Goal: Task Accomplishment & Management: Complete application form

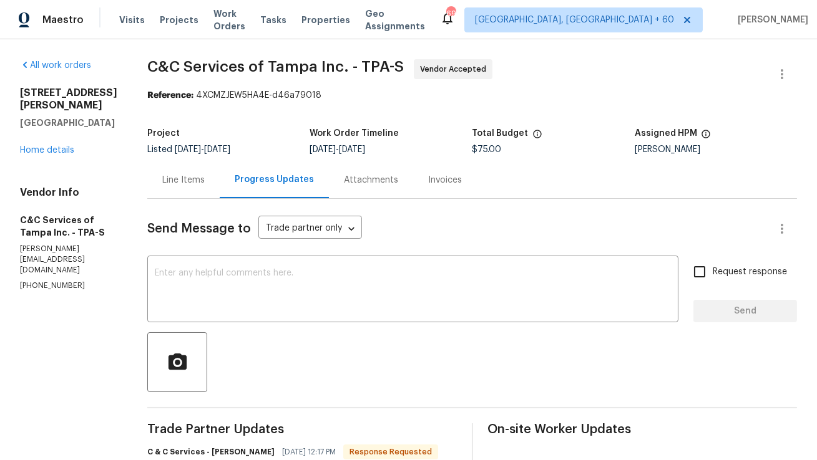
scroll to position [165, 0]
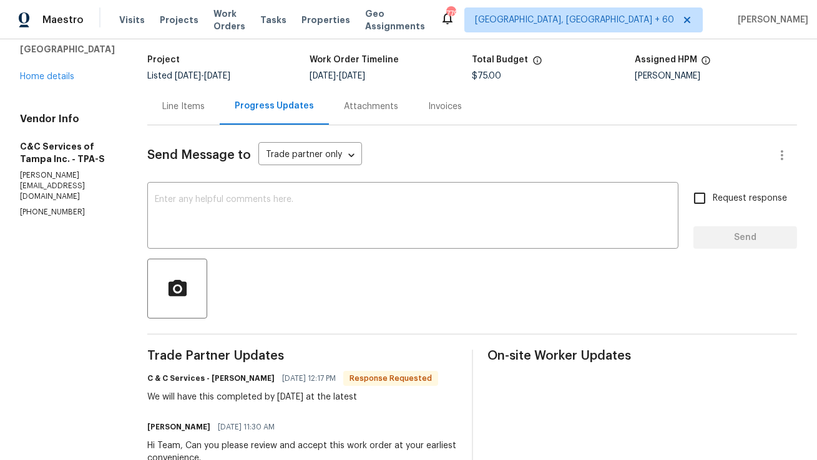
scroll to position [75, 0]
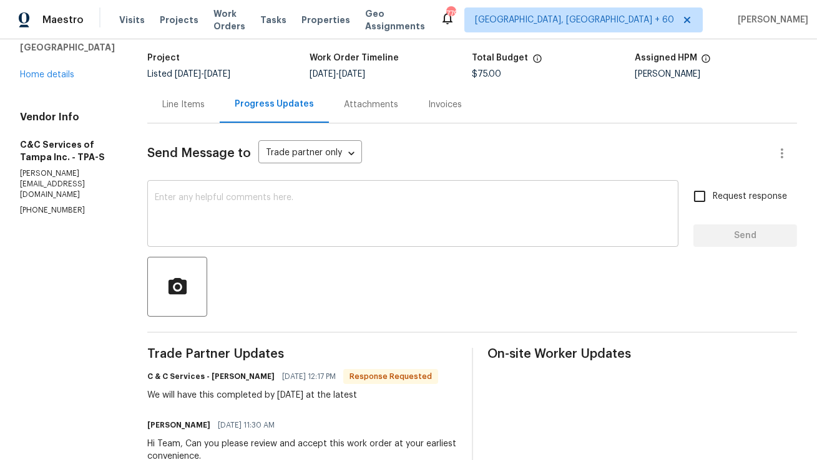
click at [363, 238] on div "x ​" at bounding box center [412, 215] width 531 height 64
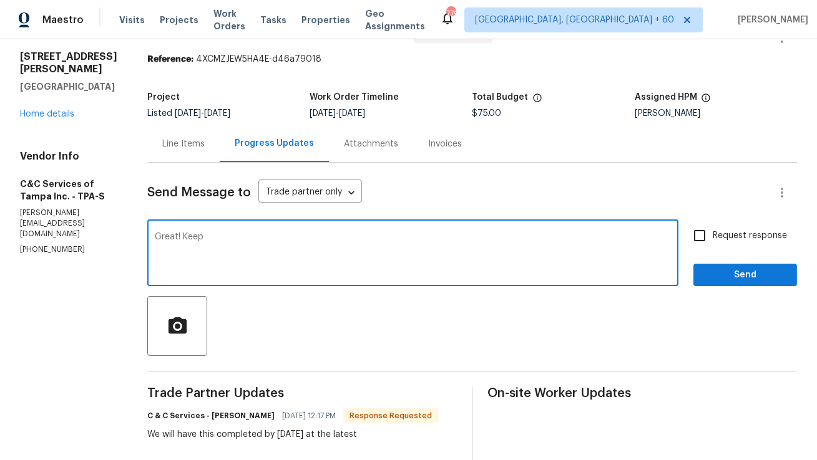
scroll to position [0, 0]
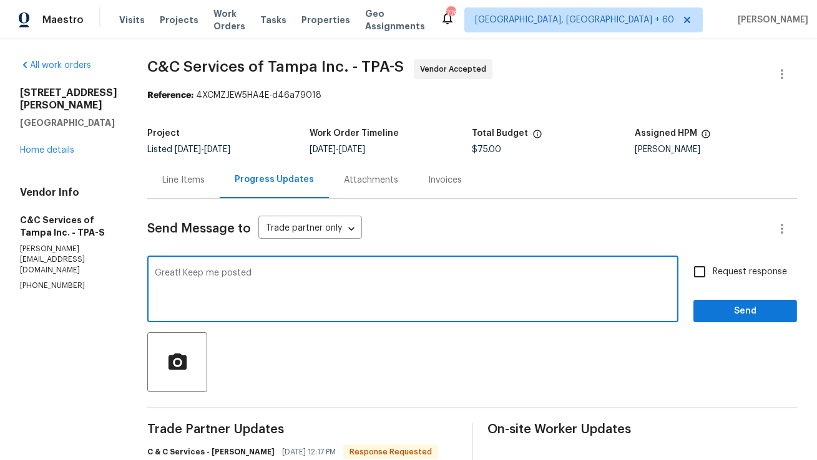
type textarea "Great! Keep me posted"
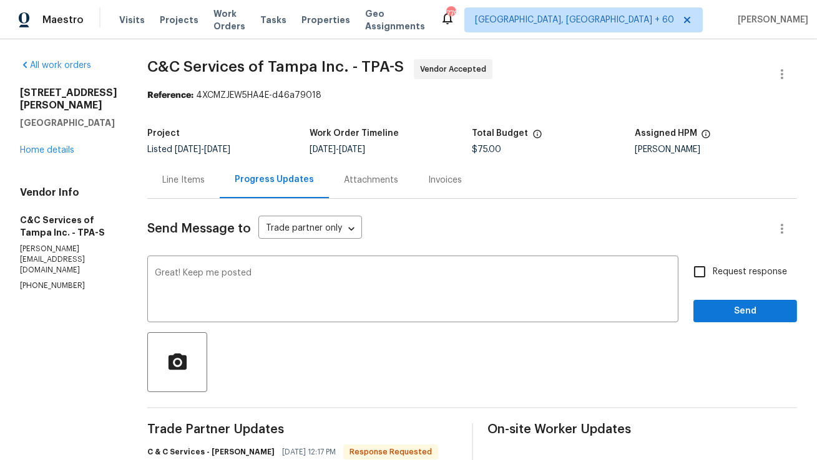
click at [220, 180] on div "Line Items" at bounding box center [183, 180] width 72 height 37
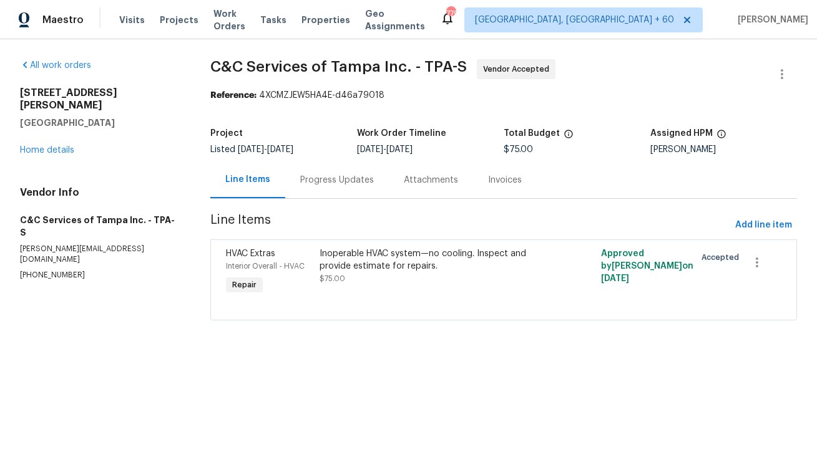
click at [321, 179] on div "Progress Updates" at bounding box center [337, 180] width 74 height 12
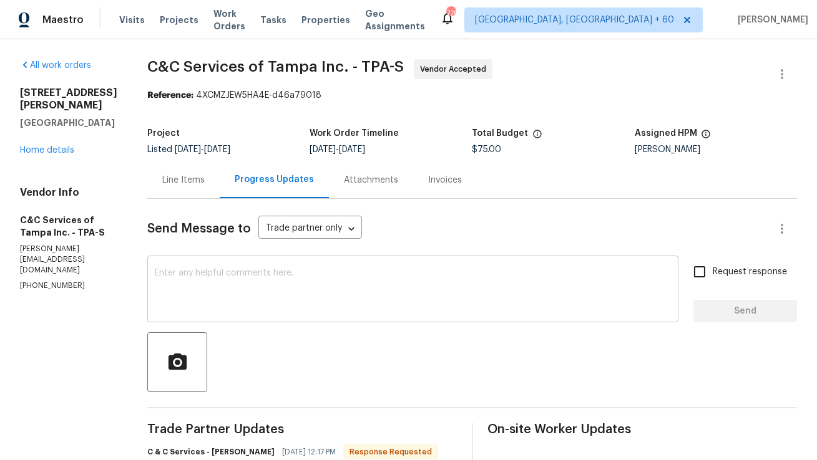
click at [277, 280] on textarea at bounding box center [413, 291] width 516 height 44
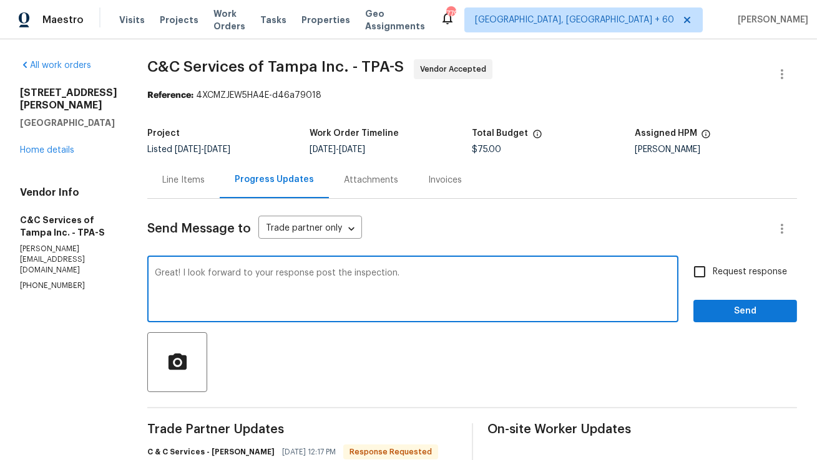
type textarea "Great! I look forward to your response post the inspection."
click at [691, 279] on input "Request response" at bounding box center [699, 272] width 26 height 26
checkbox input "true"
click at [545, 275] on textarea "Great! I look forward to your response post the inspection." at bounding box center [413, 291] width 516 height 44
type textarea "Great! I look forward to your response post the inspection. Thank You."
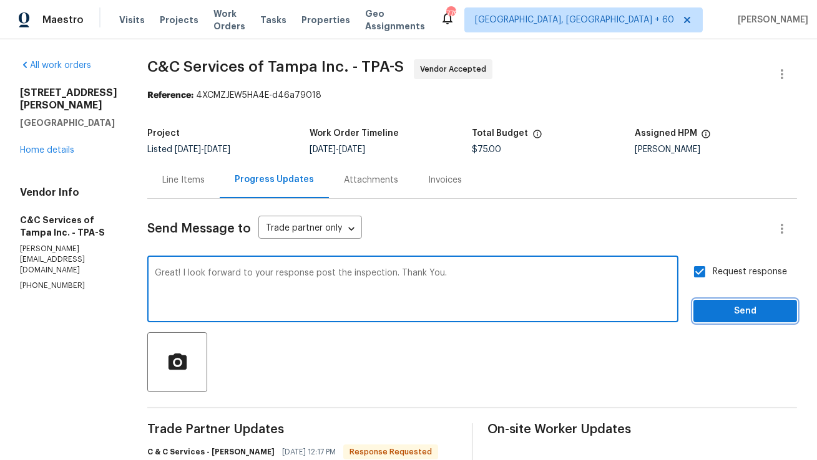
click at [734, 316] on span "Send" at bounding box center [745, 312] width 84 height 16
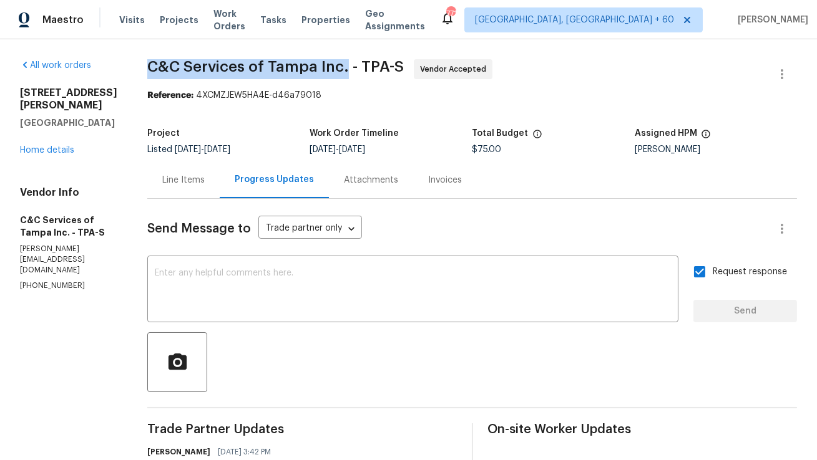
copy span "C&C Services of Tampa Inc."
drag, startPoint x: 174, startPoint y: 70, endPoint x: 368, endPoint y: 67, distance: 194.1
click at [368, 67] on span "C&C Services of Tampa Inc. - TPA-S" at bounding box center [275, 66] width 256 height 15
copy span "C&C Services of Tampa Inc."
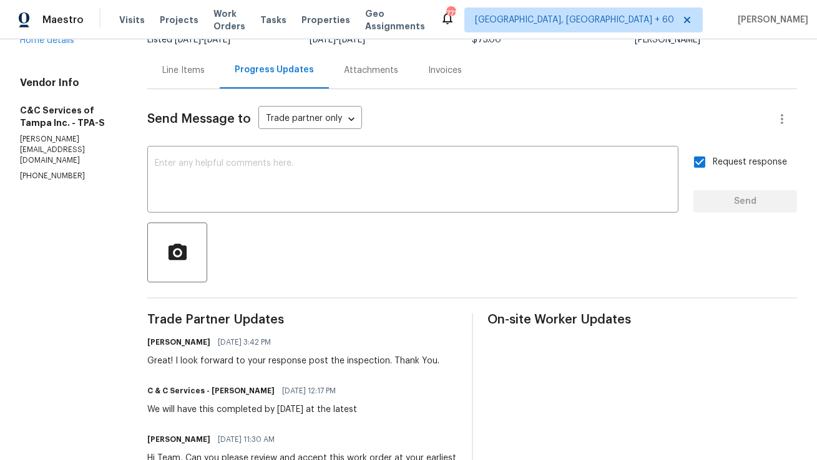
scroll to position [111, 0]
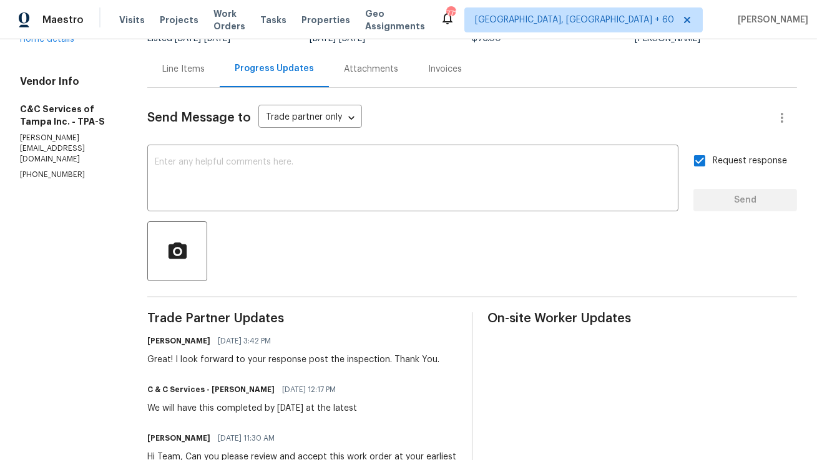
drag, startPoint x: 349, startPoint y: 409, endPoint x: 362, endPoint y: 408, distance: 13.2
click at [357, 408] on div "We will have this completed by Wednesday 8/13 at the latest" at bounding box center [252, 408] width 210 height 12
copy div "8/13"
drag, startPoint x: 367, startPoint y: 410, endPoint x: 351, endPoint y: 410, distance: 16.2
click at [351, 410] on div "We will have this completed by Wednesday 8/13 at the latest" at bounding box center [252, 408] width 210 height 12
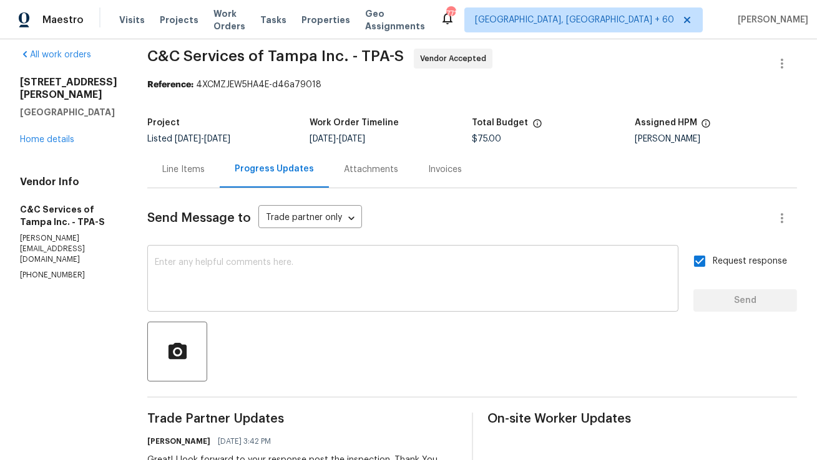
scroll to position [6, 0]
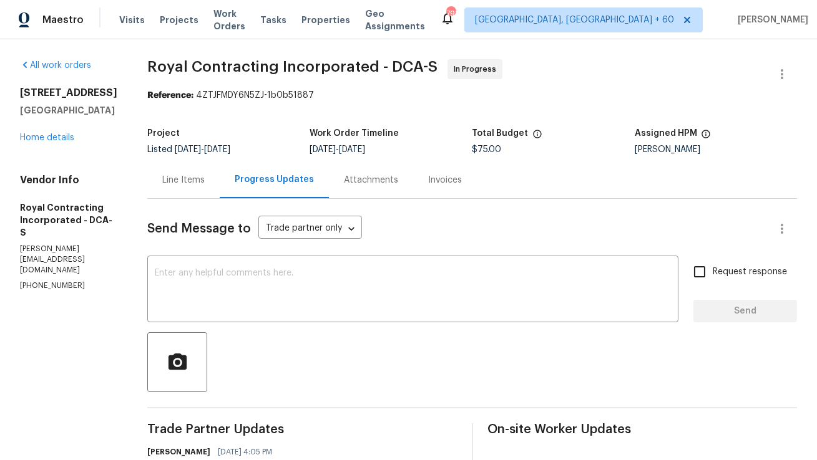
click at [173, 207] on div "Send Message to Trade partner only Trade partner only ​ x ​ Request response Se…" at bounding box center [471, 401] width 649 height 404
click at [199, 180] on div "Line Items" at bounding box center [183, 180] width 42 height 12
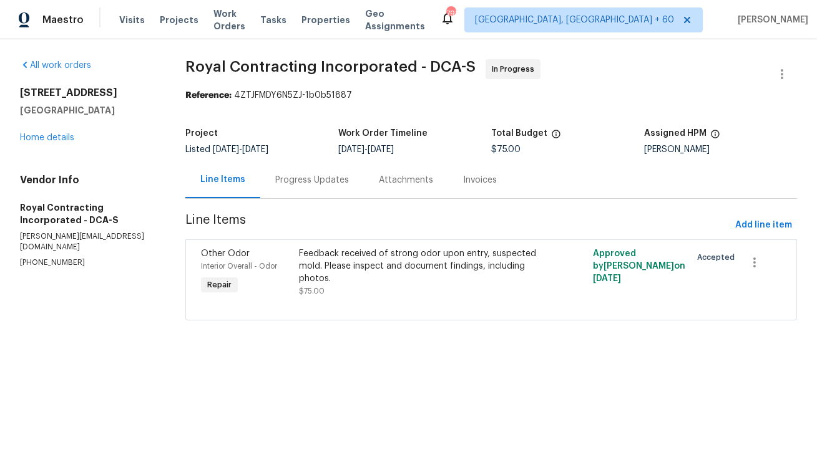
click at [316, 184] on div "Progress Updates" at bounding box center [312, 180] width 74 height 12
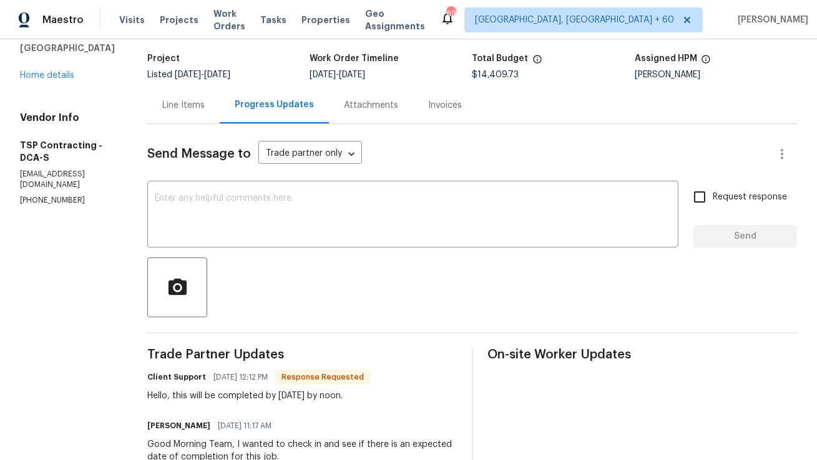
scroll to position [90, 0]
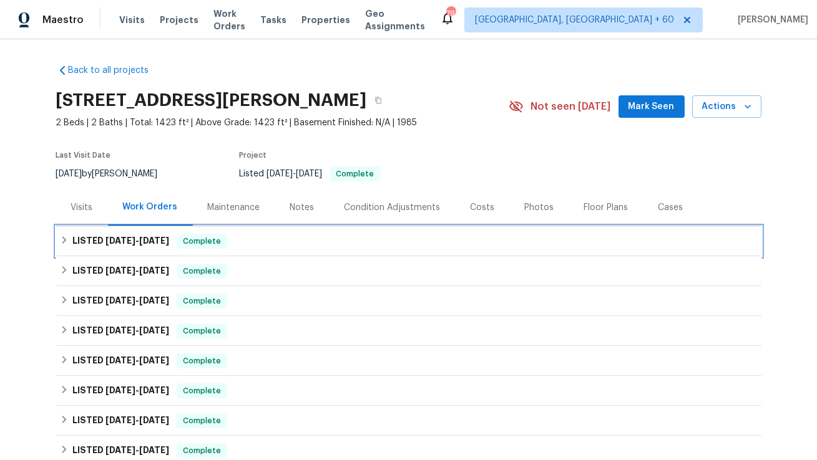
click at [336, 237] on div "LISTED 6/26/25 - 7/23/25 Complete" at bounding box center [409, 241] width 698 height 15
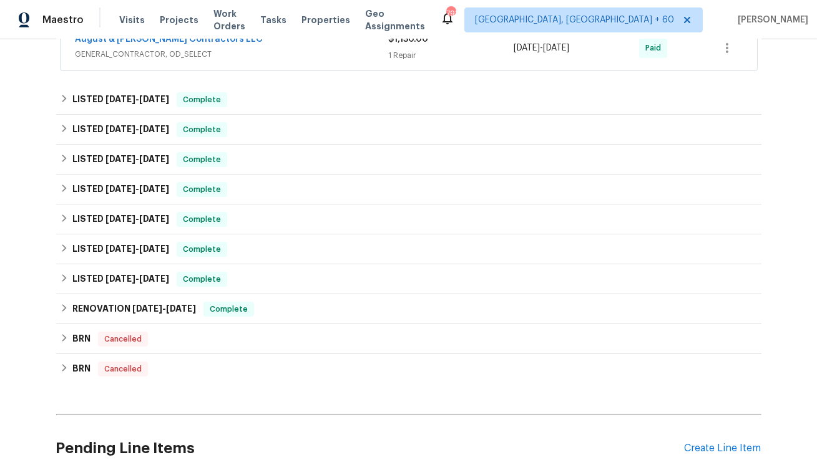
scroll to position [503, 0]
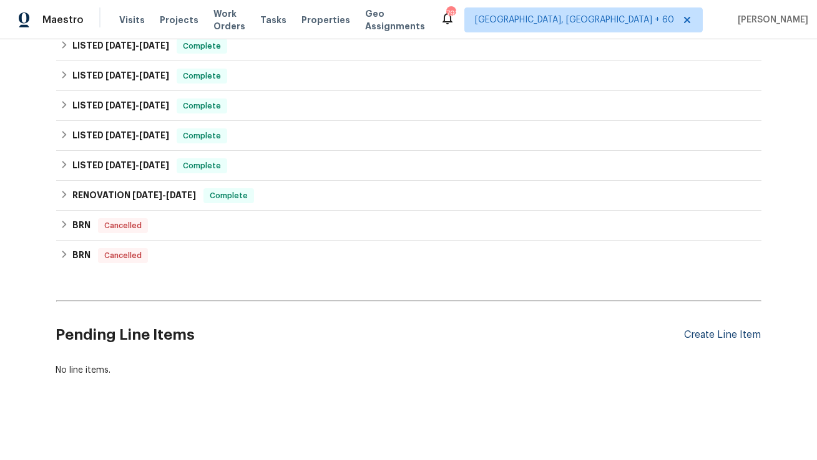
click at [710, 338] on div "Create Line Item" at bounding box center [722, 335] width 77 height 12
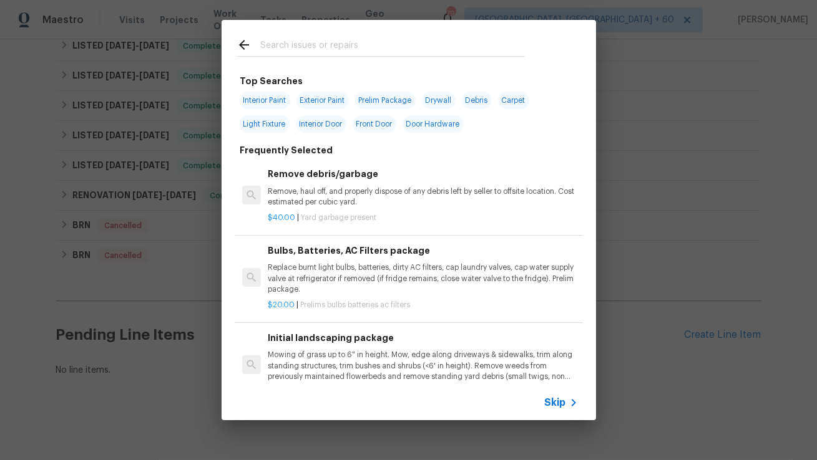
click at [381, 53] on input "text" at bounding box center [392, 46] width 265 height 19
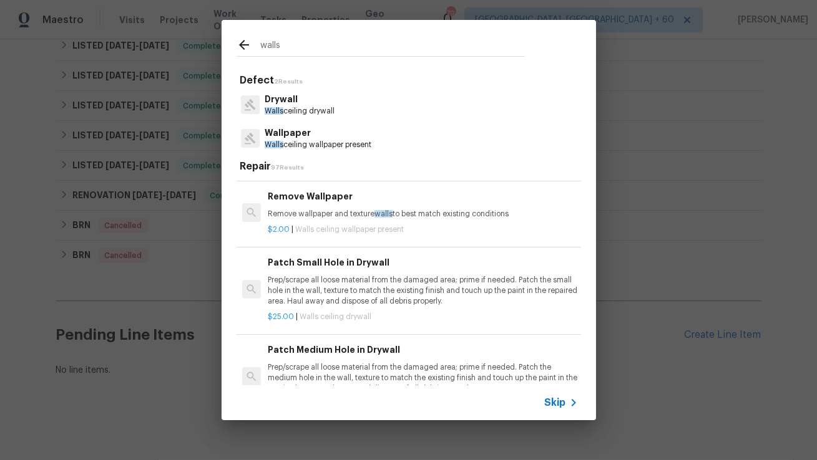
scroll to position [169, 0]
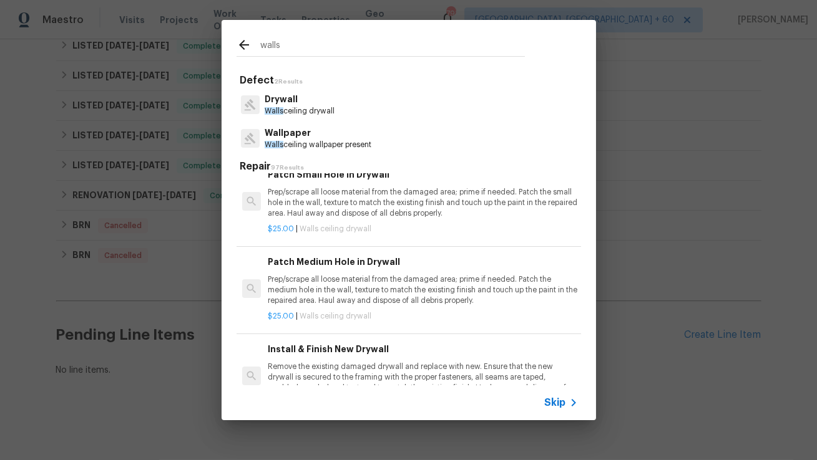
click at [350, 48] on input "walls" at bounding box center [392, 46] width 265 height 19
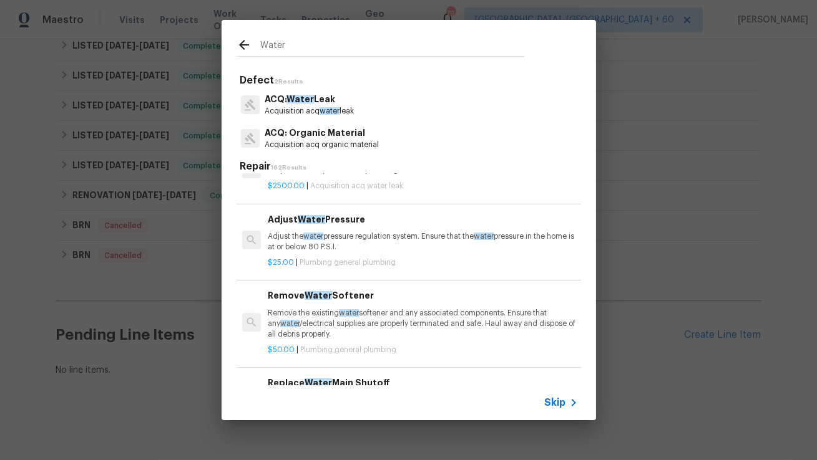
scroll to position [137, 0]
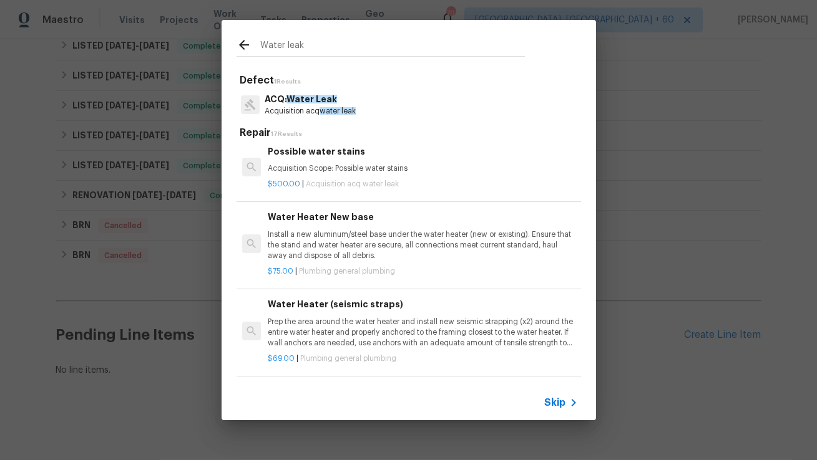
type input "Water leak"
click at [400, 165] on p "Acquisition Scope: Possible water stains" at bounding box center [422, 168] width 309 height 11
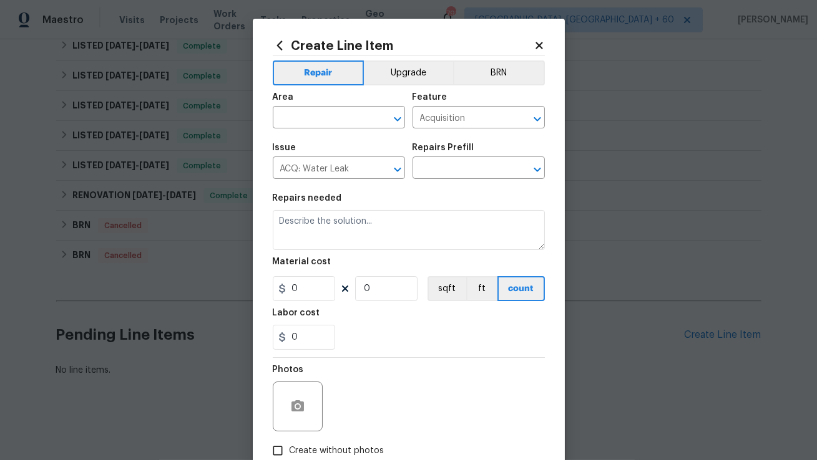
type input "Possible water stains $500.00"
type textarea "Acquisition Scope: Possible water stains"
type input "500"
type input "1"
click at [274, 46] on icon at bounding box center [280, 46] width 14 height 14
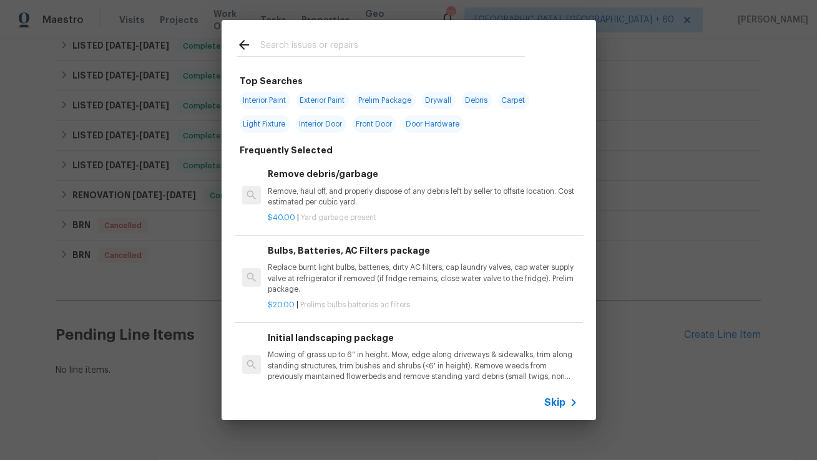
click at [313, 53] on input "text" at bounding box center [392, 46] width 265 height 19
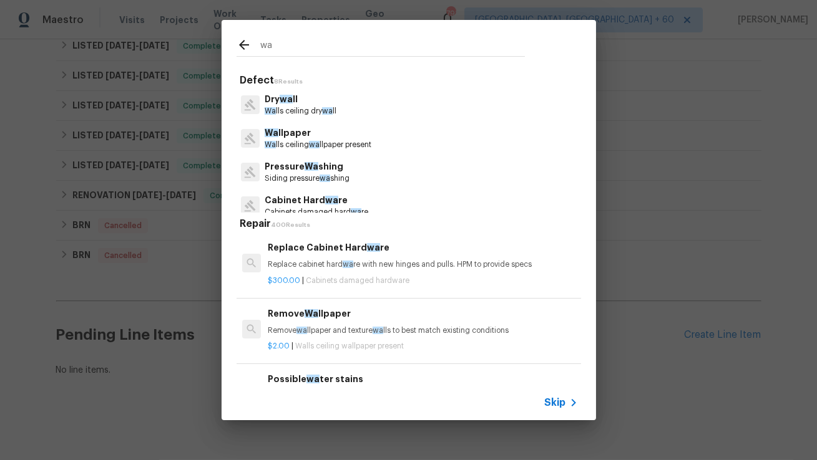
type input "w"
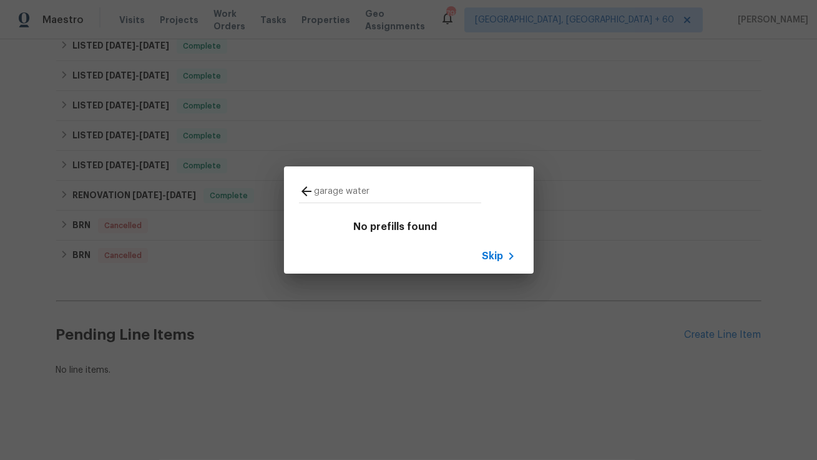
scroll to position [0, 0]
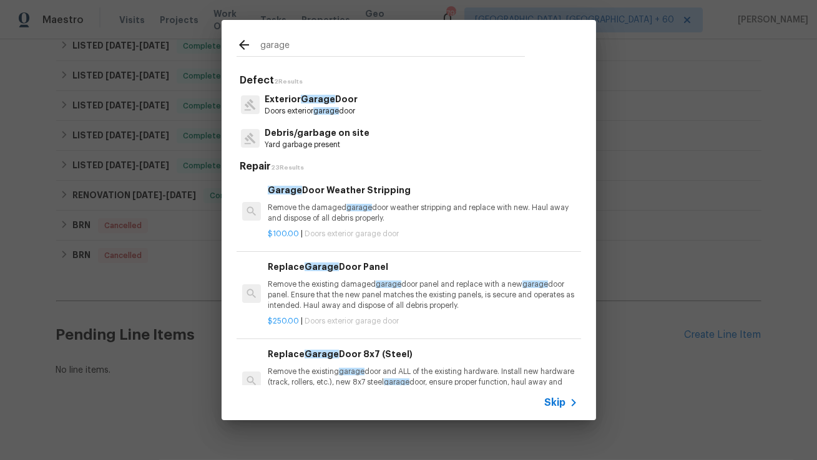
type input "garage"
click at [409, 198] on div "Garage Door Weather Stripping Remove the damaged garage door weather stripping …" at bounding box center [422, 203] width 309 height 41
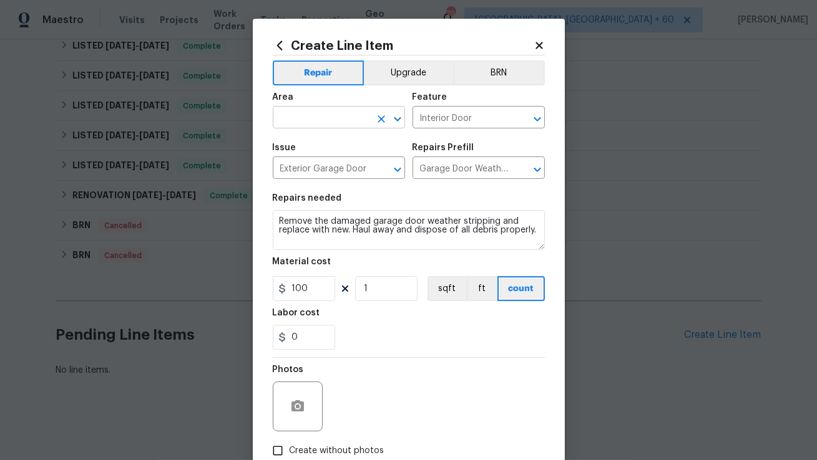
click at [342, 121] on input "text" at bounding box center [321, 118] width 97 height 19
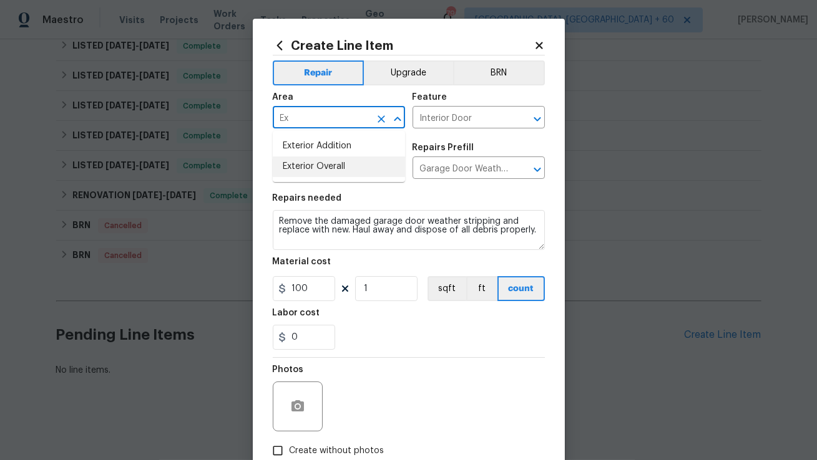
drag, startPoint x: 331, startPoint y: 145, endPoint x: 331, endPoint y: 170, distance: 24.3
click at [331, 170] on ul "Exterior Addition Exterior Overall" at bounding box center [339, 156] width 132 height 51
click at [331, 170] on li "Exterior Overall" at bounding box center [339, 167] width 132 height 21
type input "Exterior Overall"
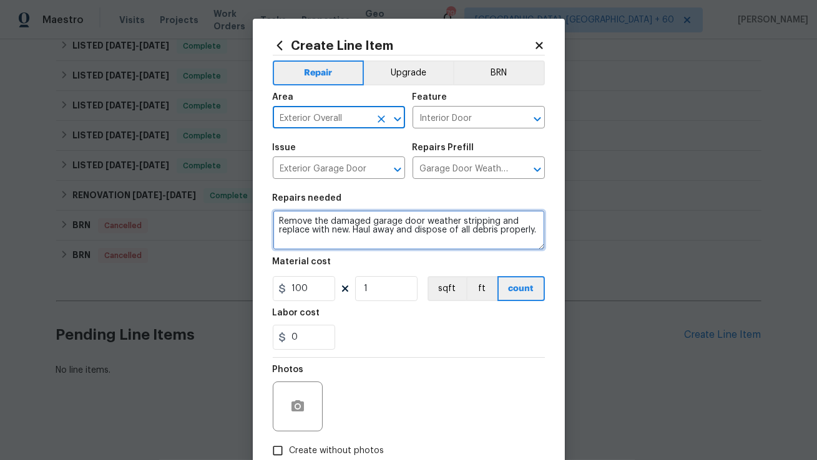
click at [346, 228] on textarea "Remove the damaged garage door weather stripping and replace with new. Haul awa…" at bounding box center [409, 230] width 272 height 40
paste textarea "Inspect garage for water damage, determine the cause and source of leak, and pr…"
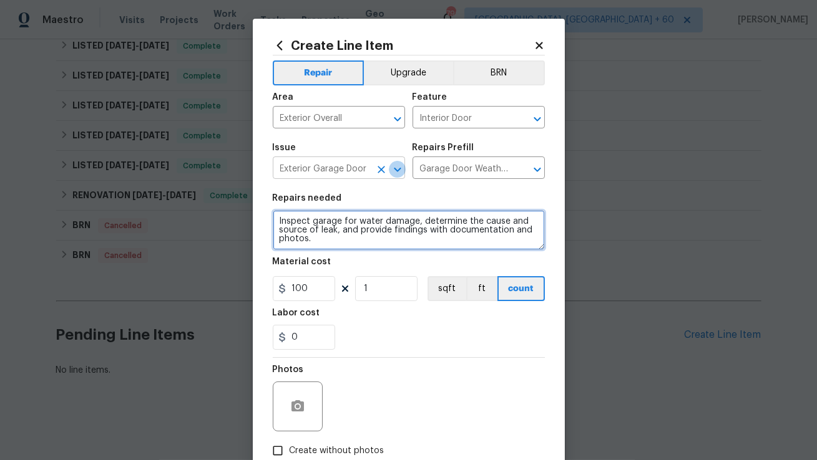
click at [394, 171] on icon "Open" at bounding box center [397, 169] width 15 height 15
type textarea "Inspect garage for water damage, determine the cause and source of leak, and pr…"
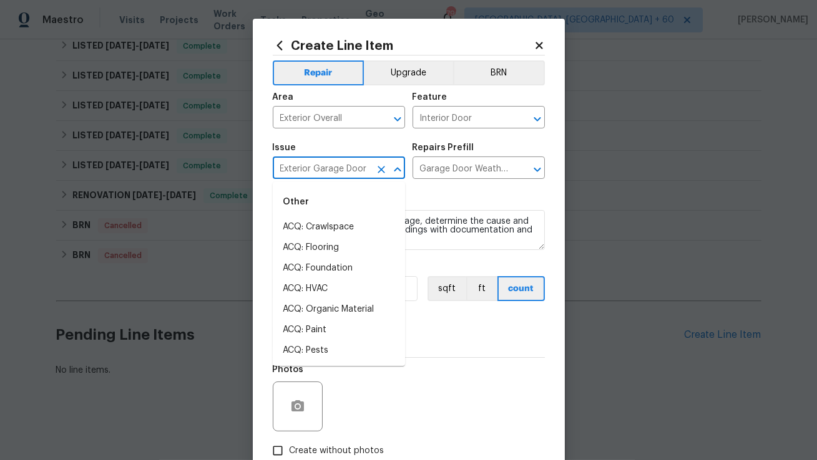
click at [411, 184] on div "Issue Exterior Garage Door ​ Repairs Prefill Garage Door Weather Stripping $100…" at bounding box center [409, 161] width 272 height 51
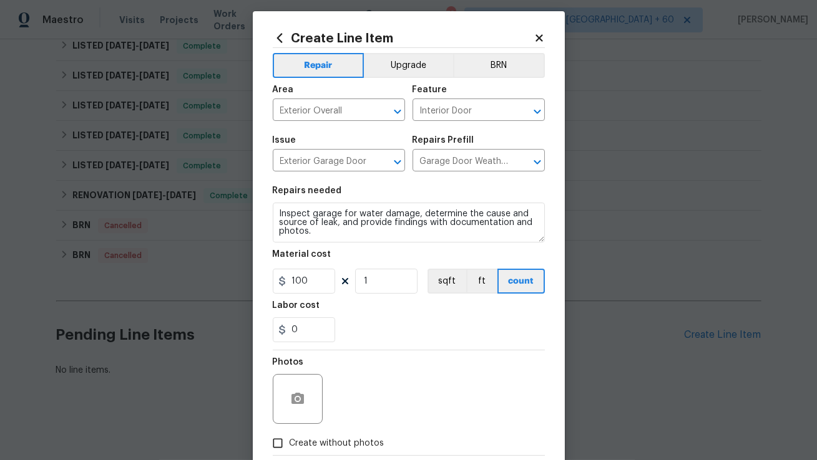
scroll to position [9, 0]
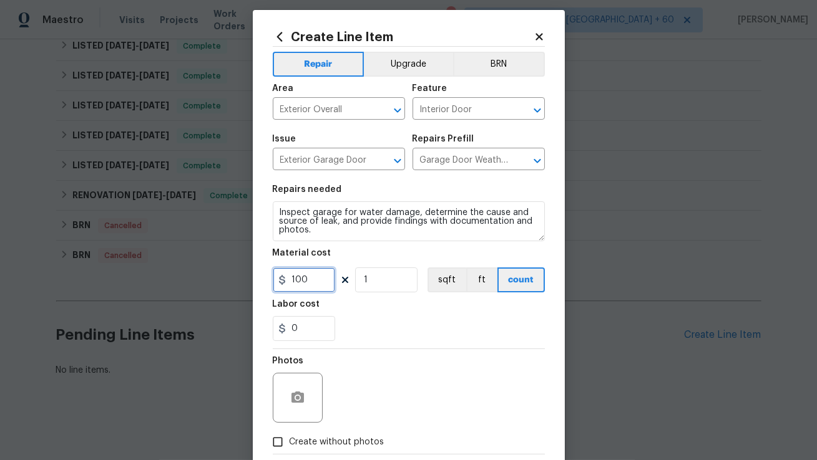
click at [316, 279] on input "100" at bounding box center [304, 280] width 62 height 25
type input "75"
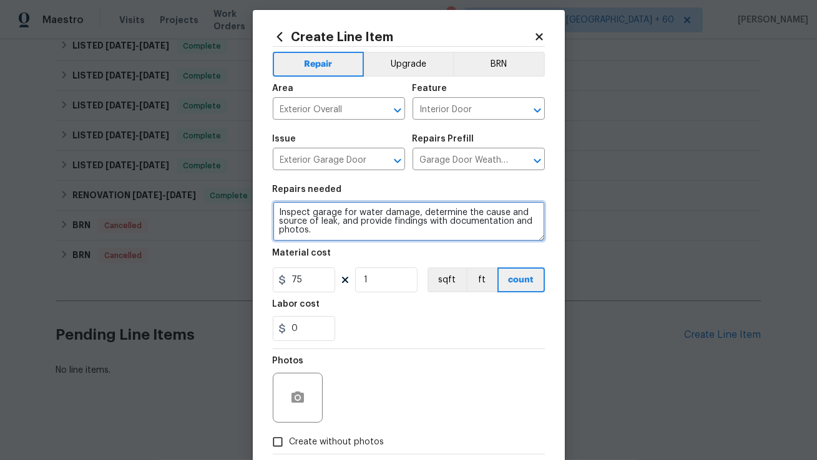
click at [369, 238] on textarea "Inspect garage for water damage, determine the cause and source of leak, and pr…" at bounding box center [409, 222] width 272 height 40
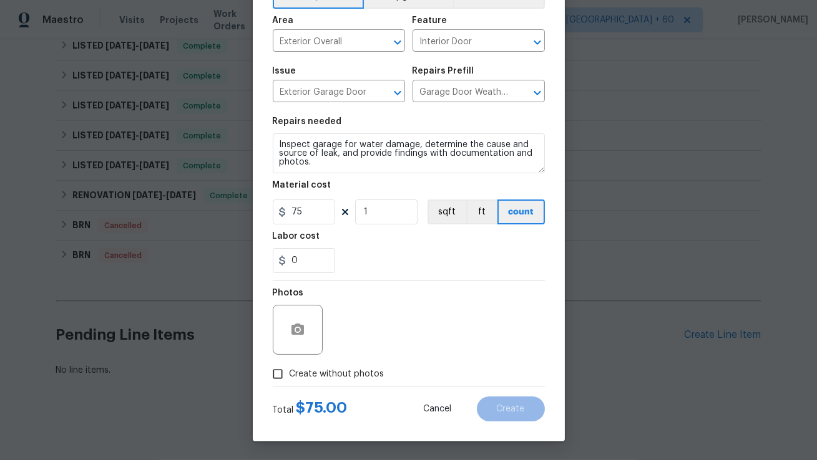
click at [280, 379] on input "Create without photos" at bounding box center [278, 374] width 24 height 24
checkbox input "true"
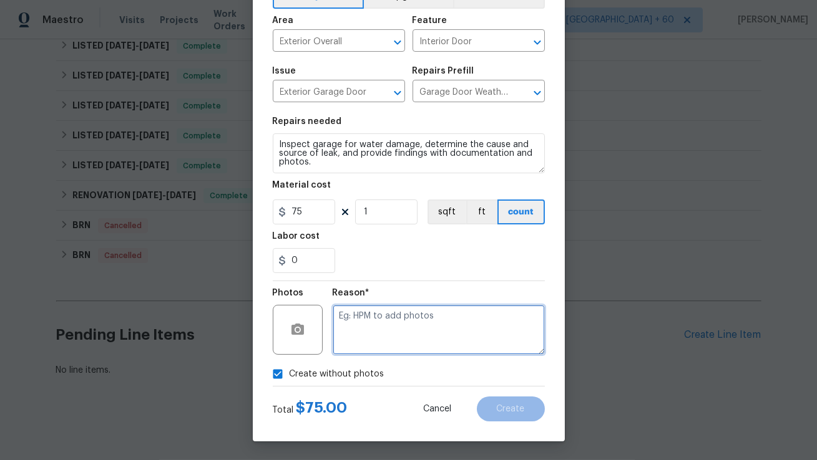
click at [403, 325] on textarea at bounding box center [439, 330] width 212 height 50
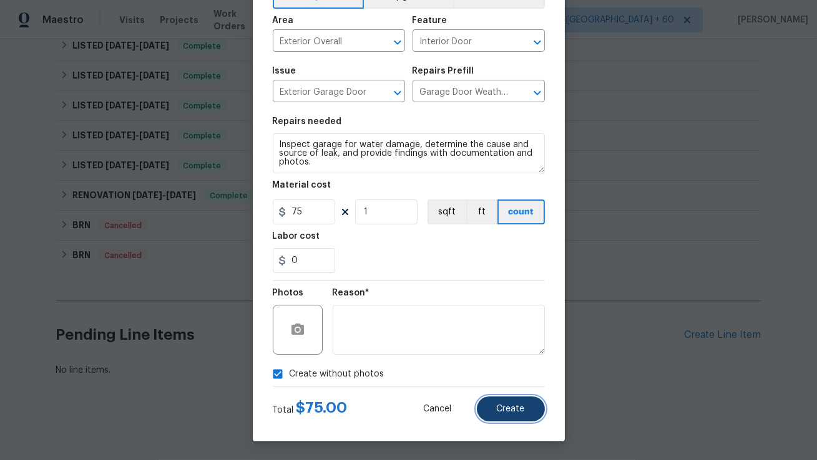
click at [508, 409] on span "Create" at bounding box center [511, 409] width 28 height 9
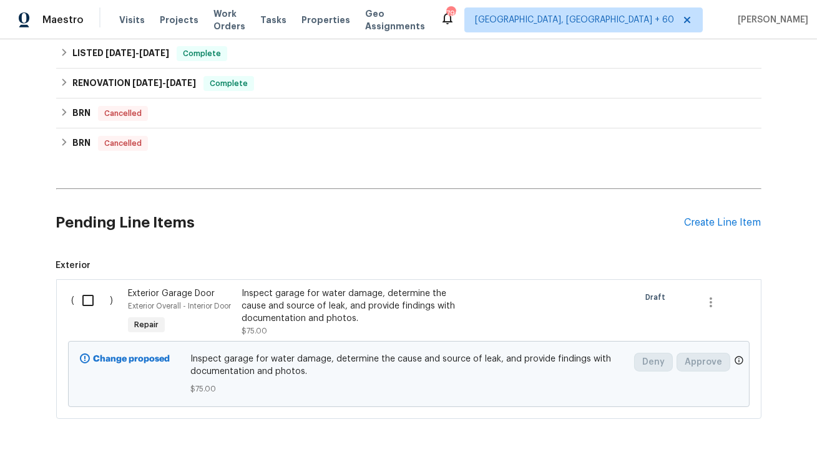
scroll to position [628, 0]
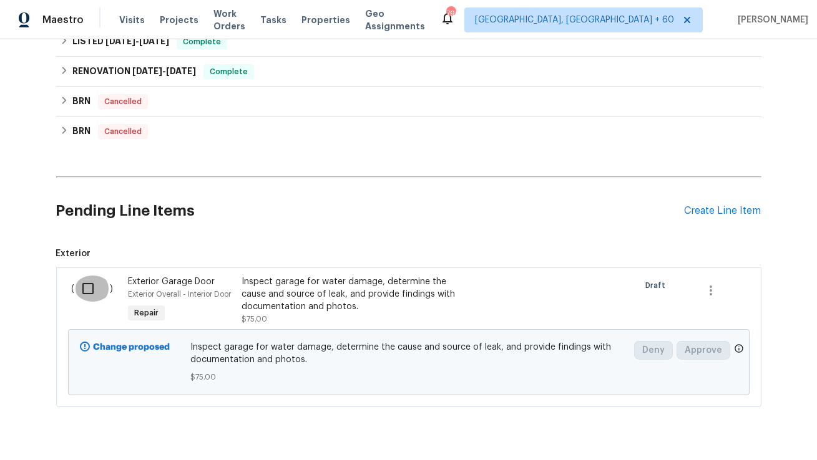
click at [87, 288] on input "checkbox" at bounding box center [93, 289] width 36 height 26
checkbox input "true"
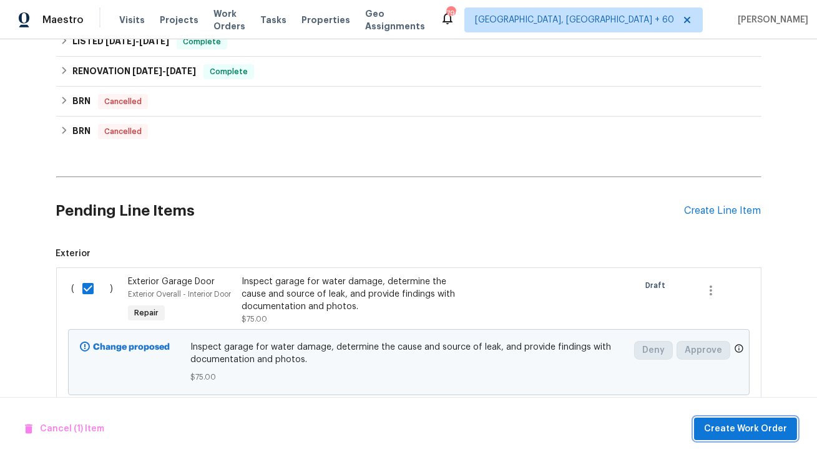
click at [730, 422] on span "Create Work Order" at bounding box center [745, 430] width 83 height 16
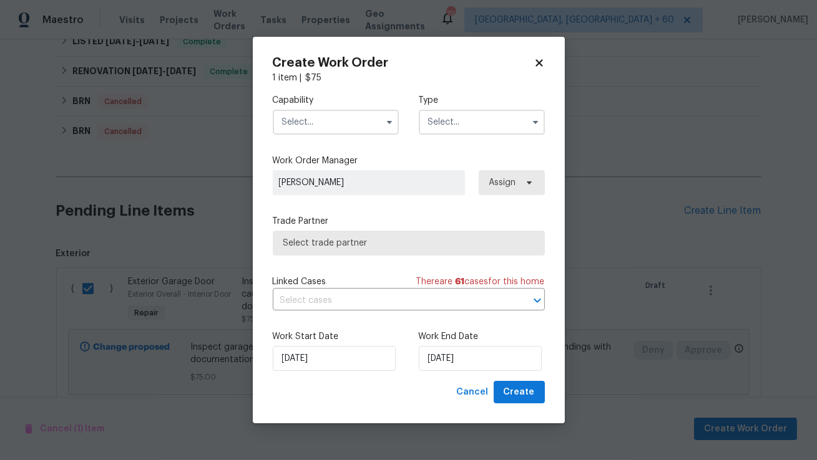
click at [364, 124] on input "text" at bounding box center [336, 122] width 126 height 25
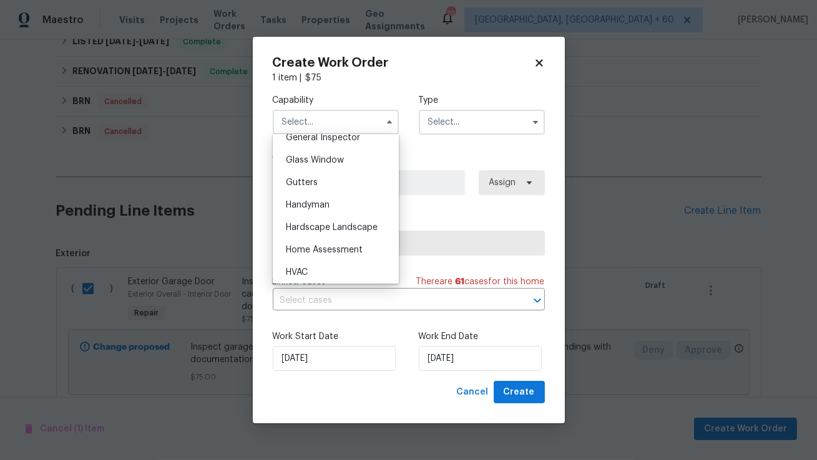
scroll to position [630, 0]
click at [323, 204] on span "Handyman" at bounding box center [308, 204] width 44 height 9
type input "Handyman"
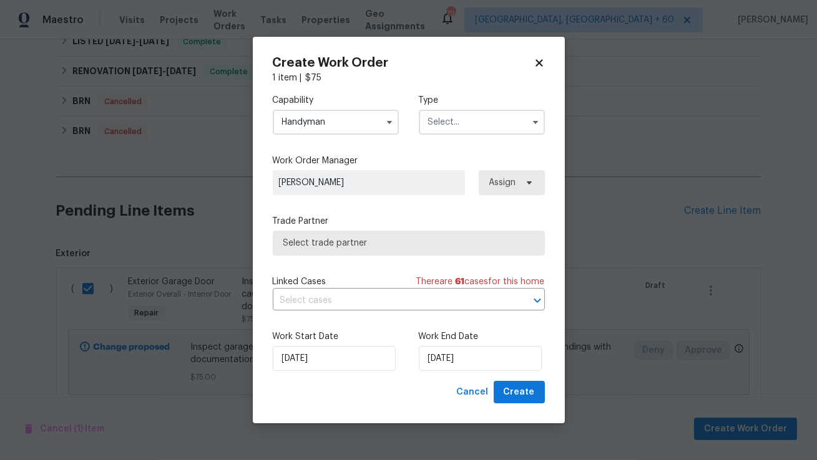
click at [469, 117] on input "text" at bounding box center [482, 122] width 126 height 25
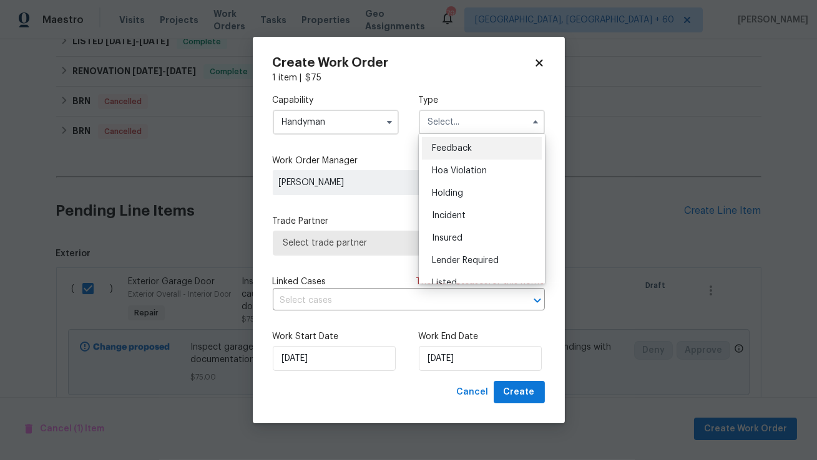
click at [473, 145] on div "Feedback" at bounding box center [482, 148] width 120 height 22
type input "Feedback"
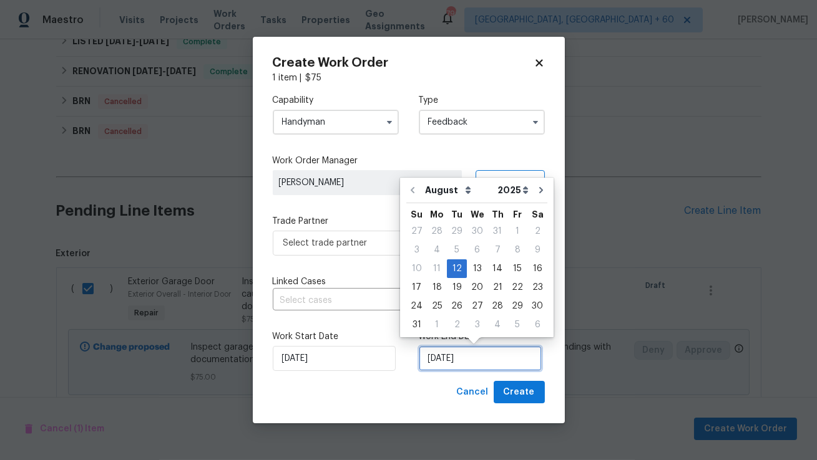
click at [442, 359] on input "12/08/2025" at bounding box center [480, 358] width 123 height 25
click at [492, 274] on div "14" at bounding box center [497, 268] width 20 height 17
type input "14/08/2025"
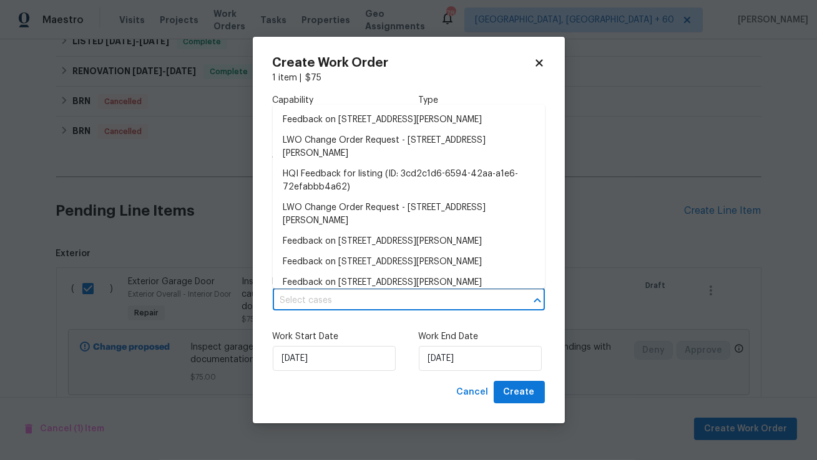
click at [384, 296] on input "text" at bounding box center [391, 300] width 237 height 19
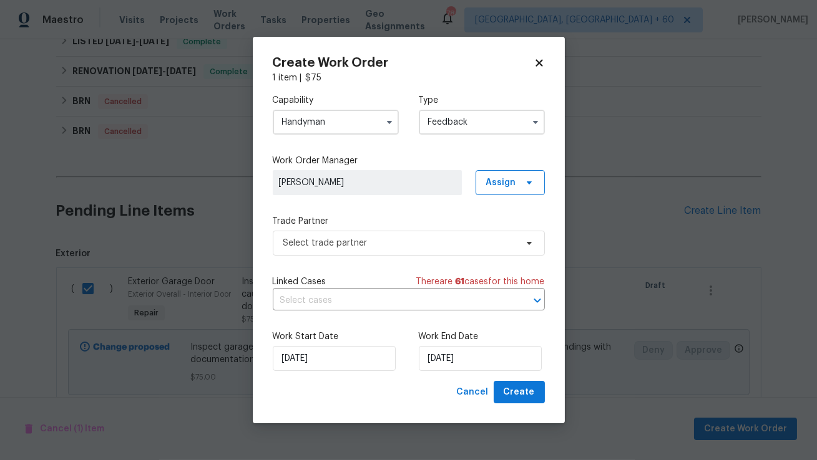
click at [366, 336] on label "Work Start Date" at bounding box center [336, 337] width 126 height 12
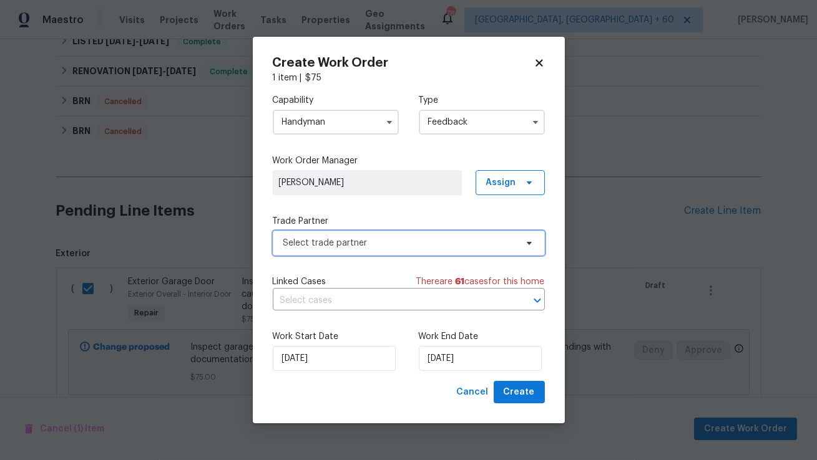
click at [391, 238] on span "Select trade partner" at bounding box center [399, 243] width 233 height 12
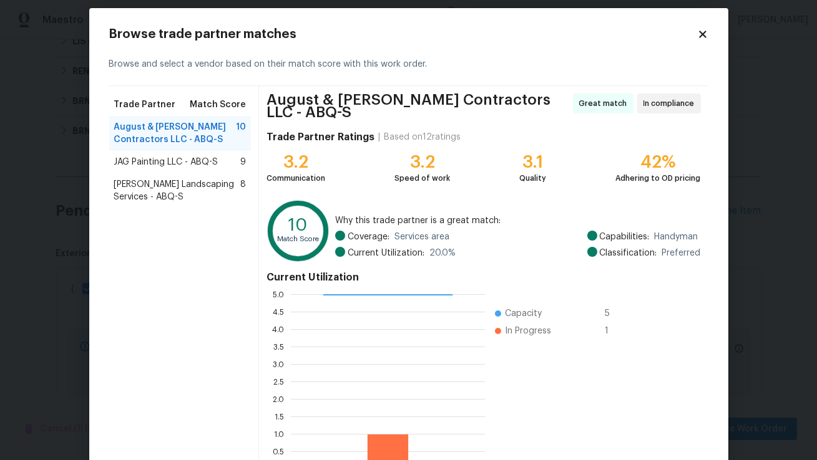
scroll to position [0, 0]
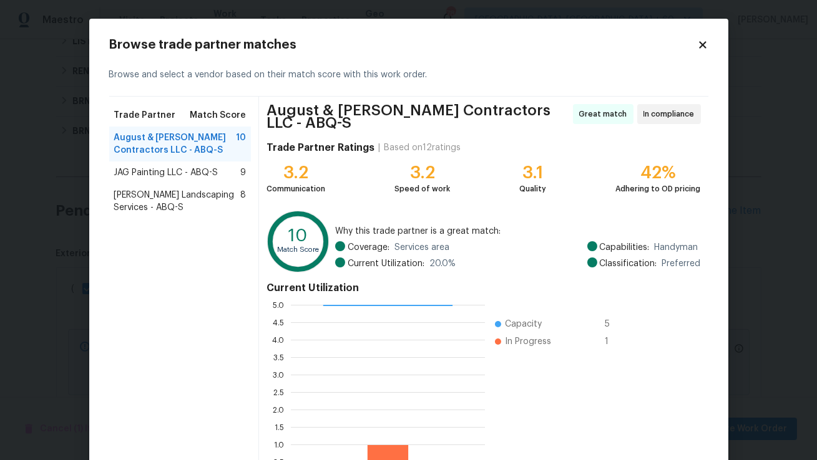
click at [206, 167] on span "JAG Painting LLC - ABQ-S" at bounding box center [166, 173] width 104 height 12
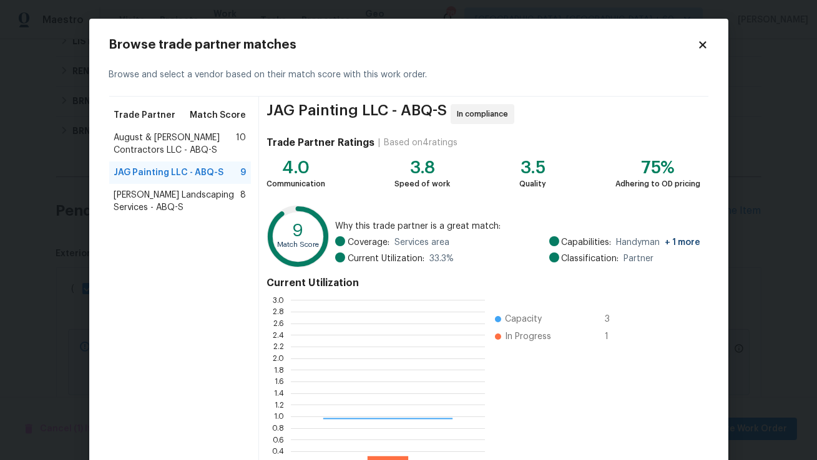
scroll to position [175, 193]
click at [210, 127] on div "August & Suttles Contractors LLC - ABQ-S 10" at bounding box center [180, 144] width 142 height 35
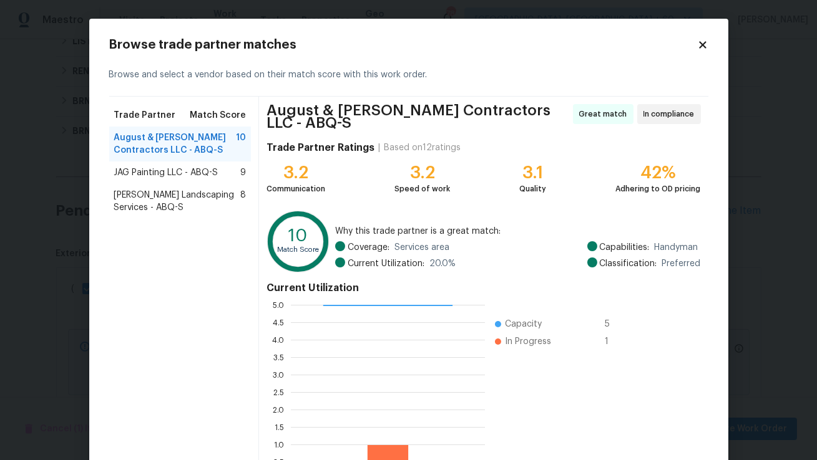
click at [209, 169] on span "JAG Painting LLC - ABQ-S" at bounding box center [166, 173] width 104 height 12
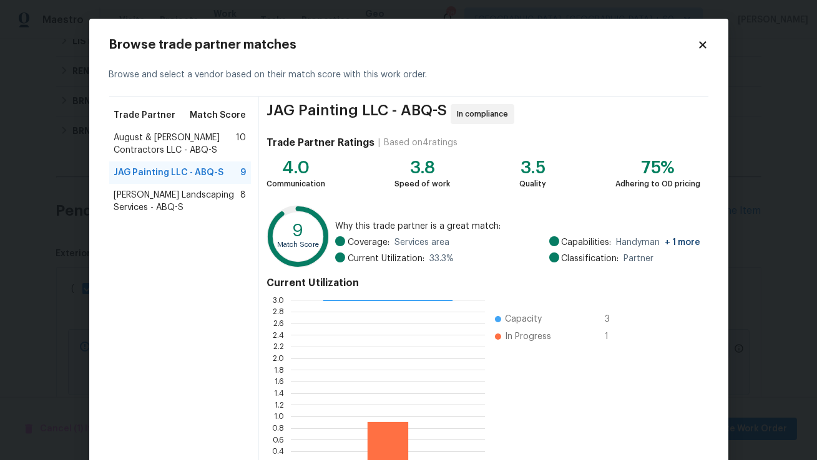
click at [197, 201] on span "Rodriguez Landscaping Services - ABQ-S" at bounding box center [177, 201] width 127 height 25
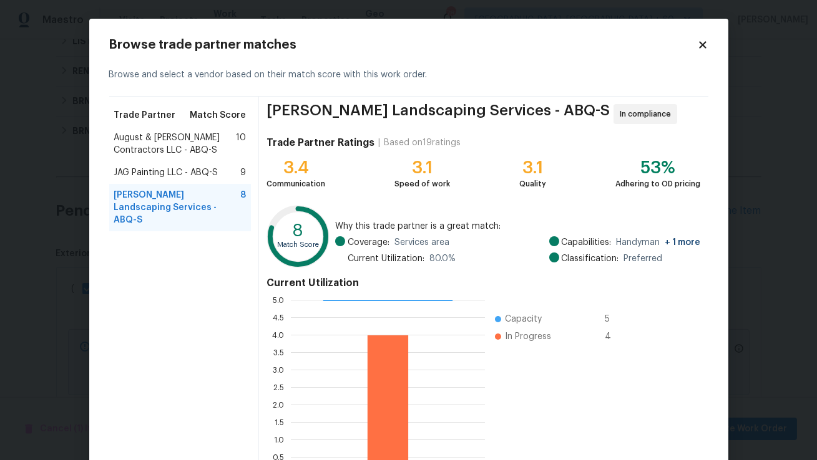
click at [220, 134] on span "August & Suttles Contractors LLC - ABQ-S" at bounding box center [175, 144] width 122 height 25
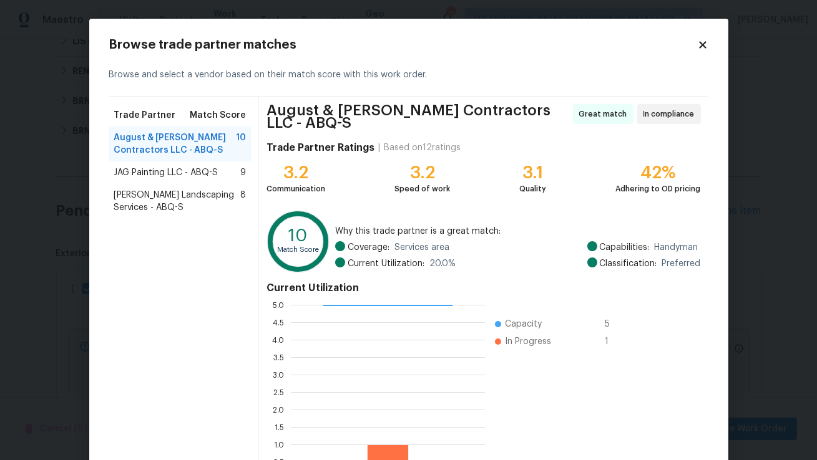
click at [205, 172] on span "JAG Painting LLC - ABQ-S" at bounding box center [166, 173] width 104 height 12
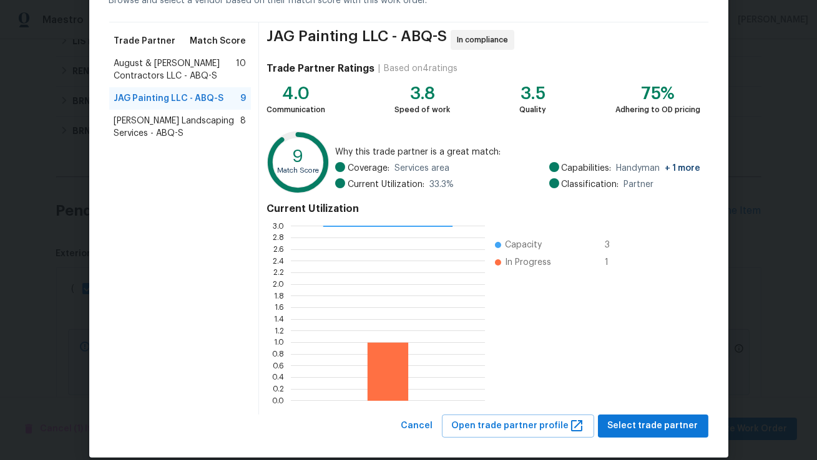
scroll to position [75, 0]
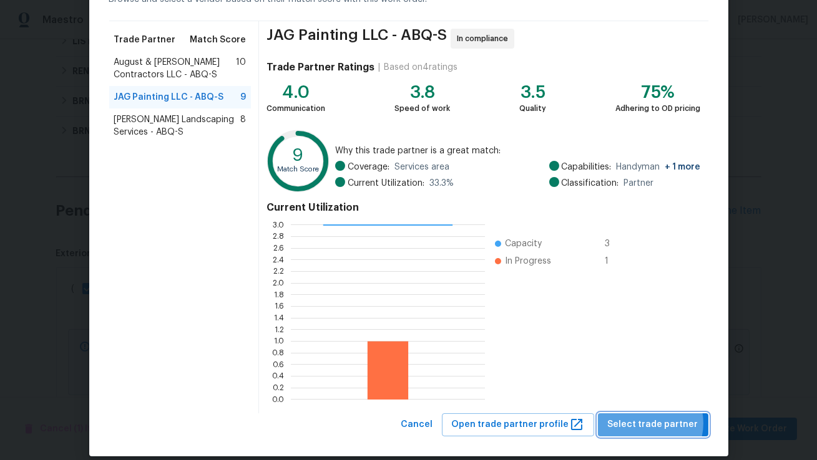
click at [649, 423] on span "Select trade partner" at bounding box center [653, 425] width 90 height 16
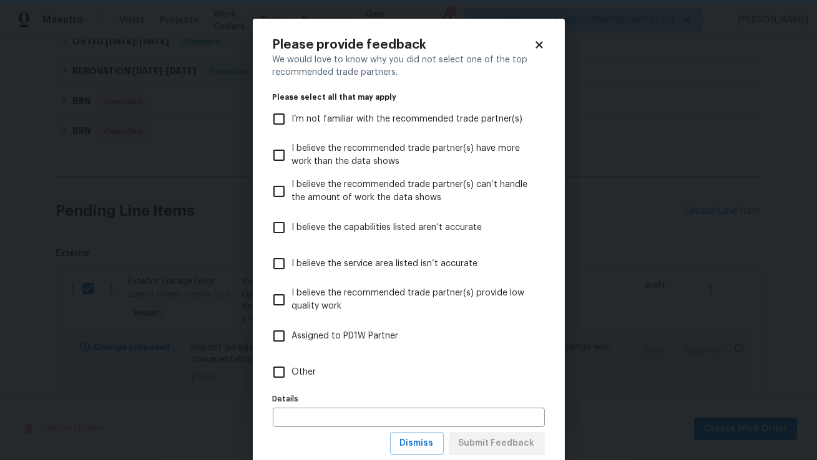
scroll to position [0, 0]
click at [419, 449] on span "Dismiss" at bounding box center [417, 444] width 34 height 16
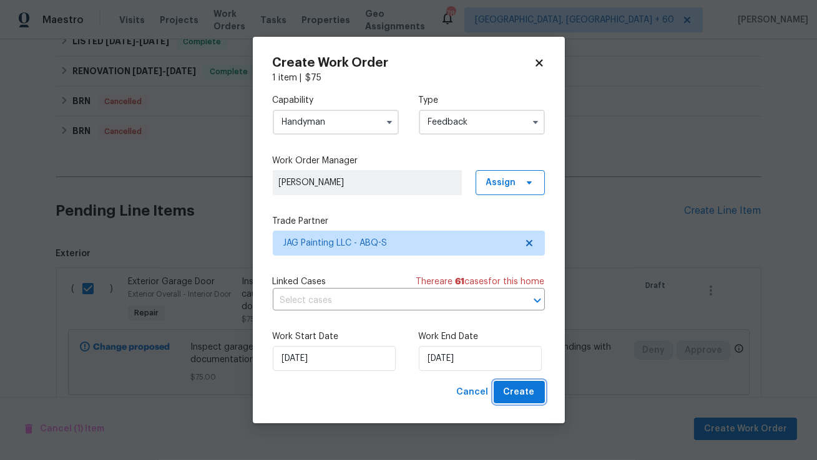
click at [519, 394] on span "Create" at bounding box center [518, 393] width 31 height 16
checkbox input "false"
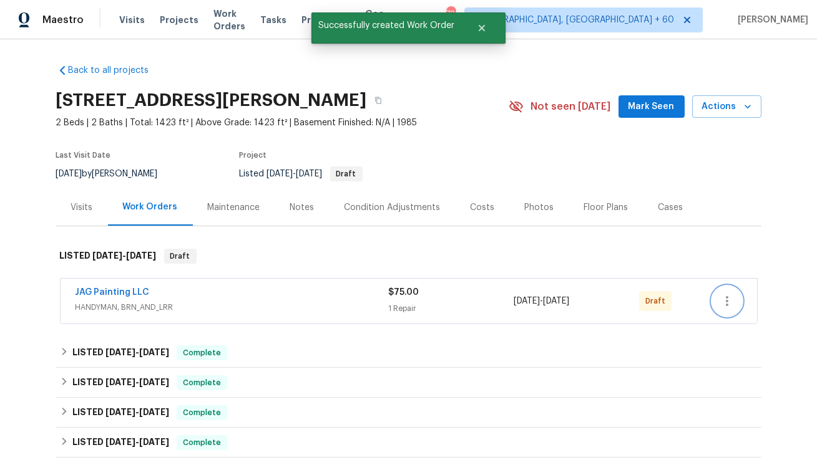
click at [731, 304] on icon "button" at bounding box center [726, 301] width 15 height 15
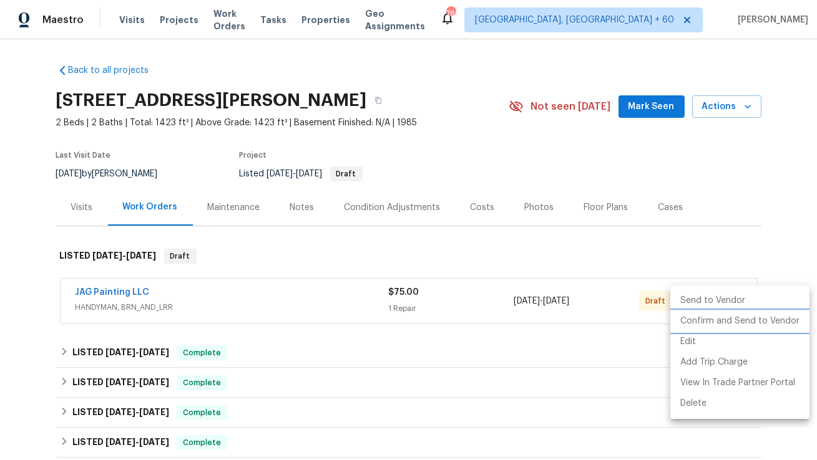
click at [725, 322] on li "Confirm and Send to Vendor" at bounding box center [739, 321] width 139 height 21
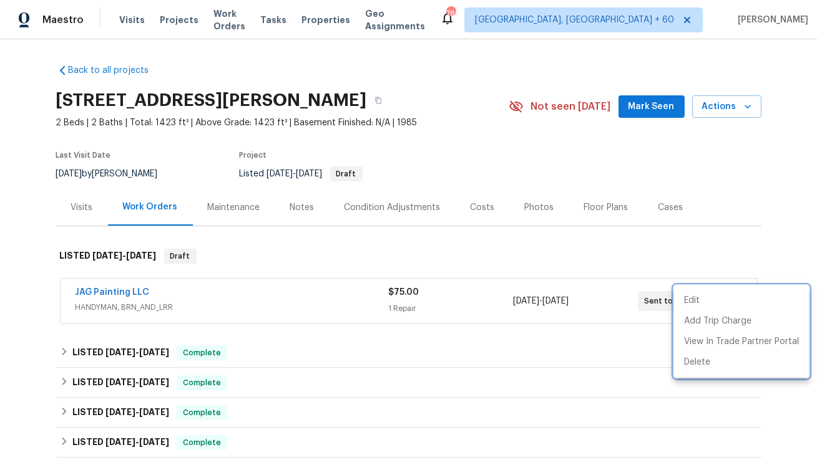
click at [126, 289] on div at bounding box center [408, 230] width 817 height 460
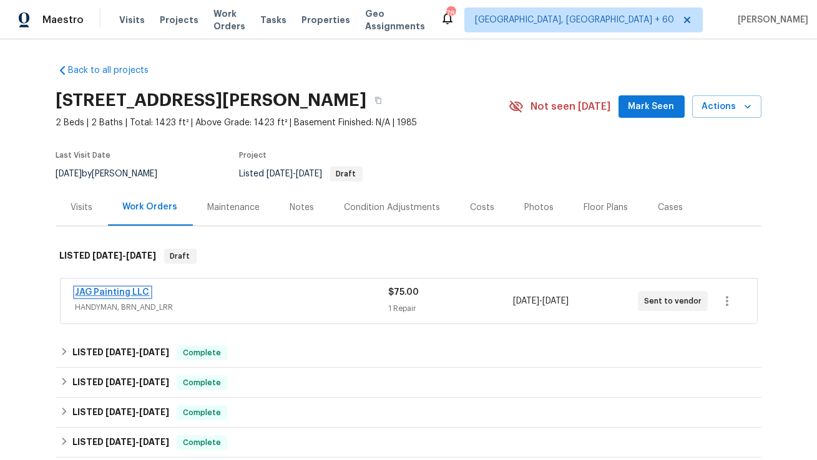
click at [120, 293] on link "JAG Painting LLC" at bounding box center [112, 292] width 74 height 9
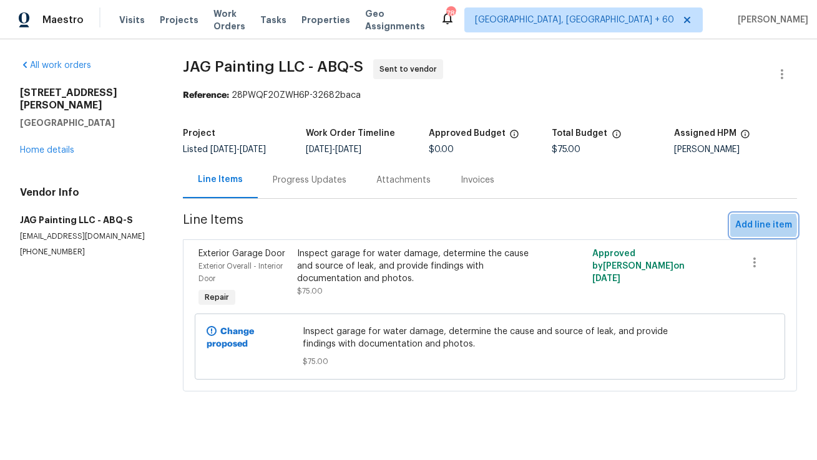
click at [762, 226] on span "Add line item" at bounding box center [763, 226] width 57 height 16
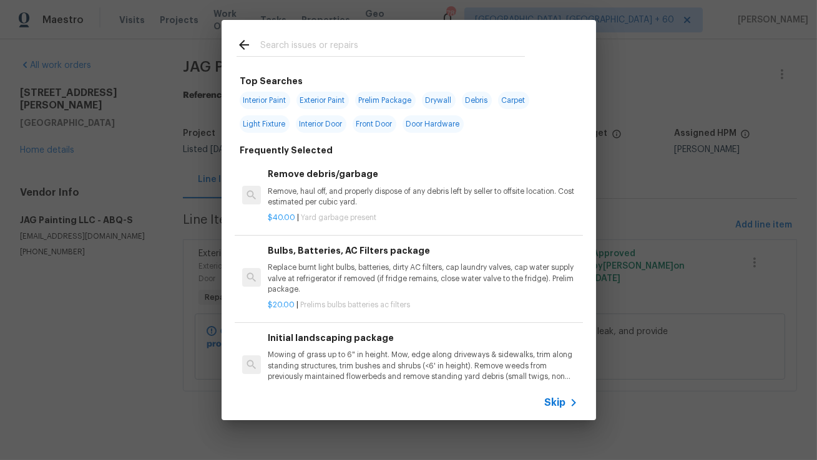
click at [313, 49] on input "text" at bounding box center [392, 46] width 265 height 19
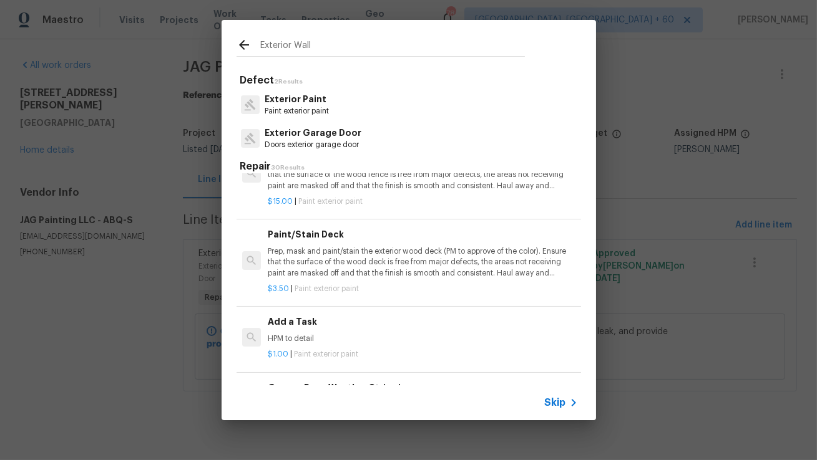
scroll to position [408, 0]
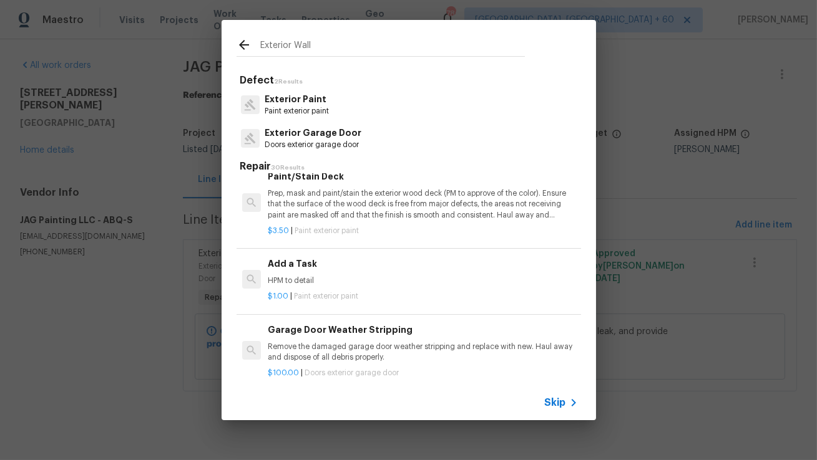
type input "Exterior Wall"
click at [329, 276] on p "HPM to detail" at bounding box center [422, 281] width 309 height 11
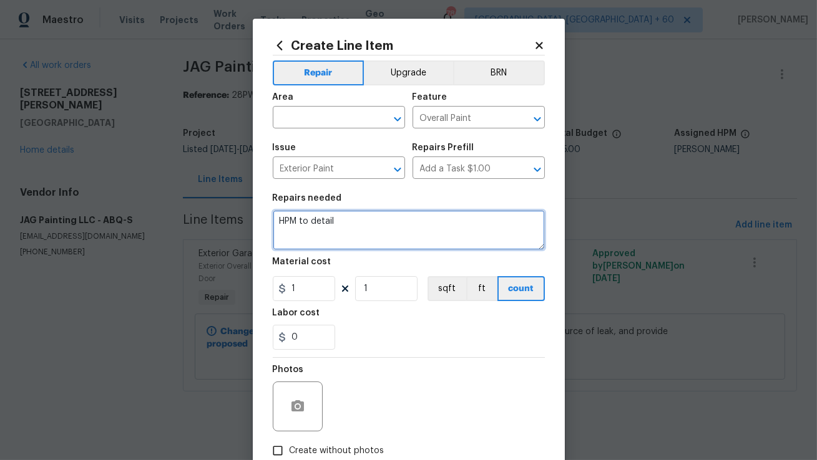
click at [345, 223] on textarea "HPM to detail" at bounding box center [409, 230] width 272 height 40
paste textarea "Feedback received that exterior walls appear damaged. Please inspect and provid…"
type textarea "Feedback received that exterior walls appear damaged. Please inspect and provid…"
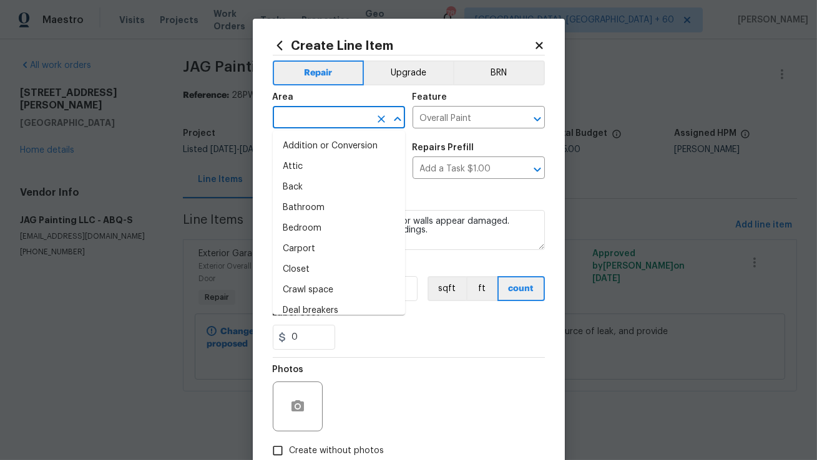
click at [366, 122] on input "text" at bounding box center [321, 118] width 97 height 19
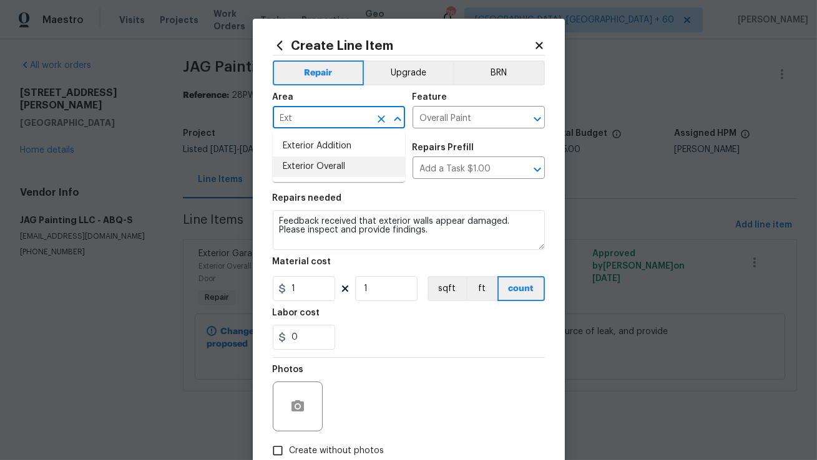
click at [321, 169] on li "Exterior Overall" at bounding box center [339, 167] width 132 height 21
type input "Exterior Overall"
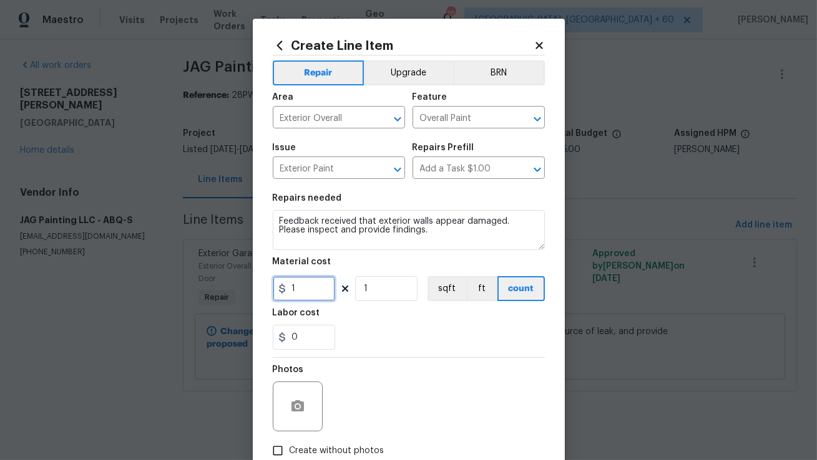
click at [301, 286] on input "1" at bounding box center [304, 288] width 62 height 25
type input "50"
click at [354, 336] on div "0" at bounding box center [409, 337] width 272 height 25
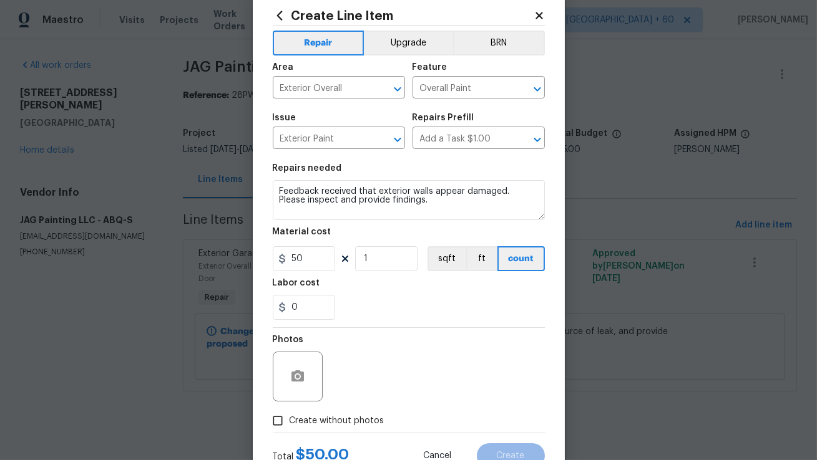
scroll to position [64, 0]
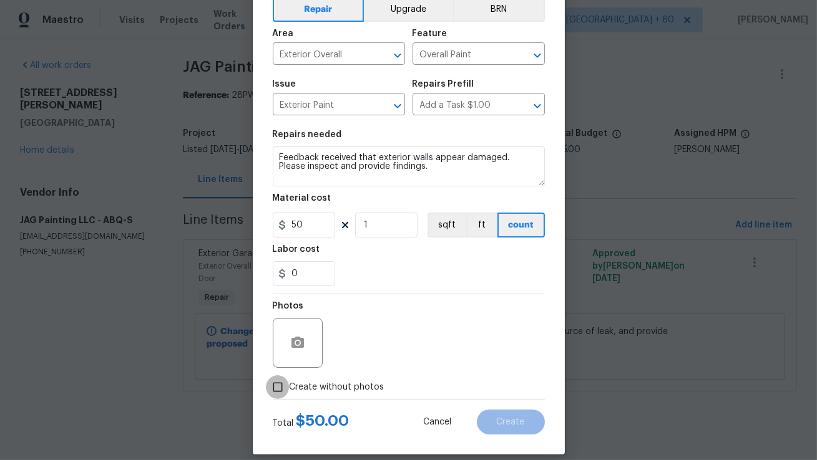
click at [281, 386] on input "Create without photos" at bounding box center [278, 388] width 24 height 24
checkbox input "true"
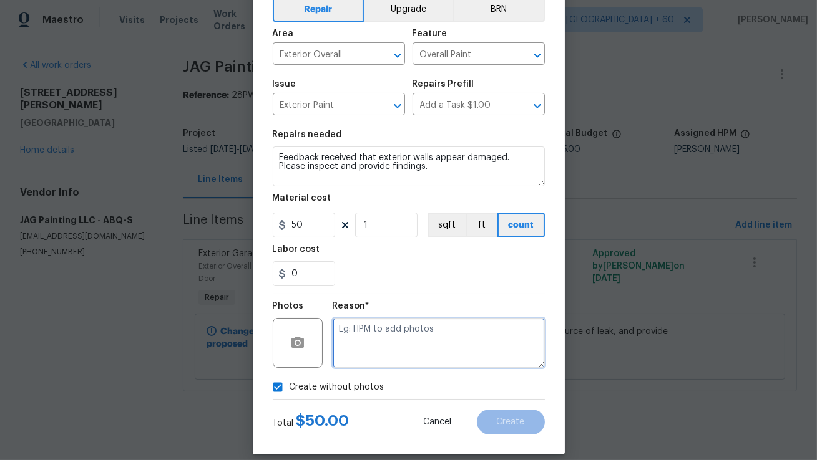
click at [391, 354] on textarea at bounding box center [439, 343] width 212 height 50
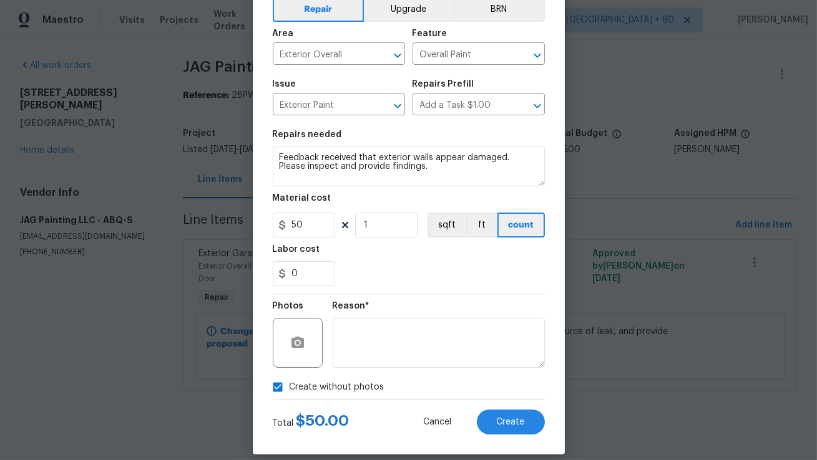
click at [404, 387] on div "Create without photos" at bounding box center [409, 388] width 272 height 24
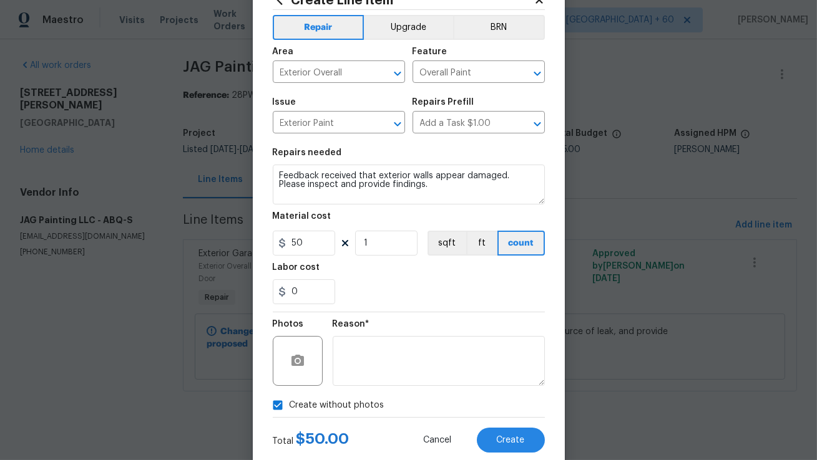
scroll to position [47, 0]
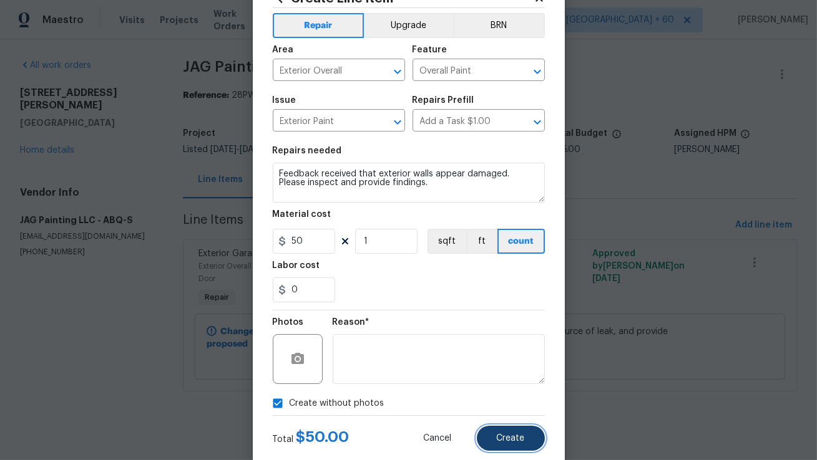
click at [492, 437] on button "Create" at bounding box center [511, 438] width 68 height 25
type input "0"
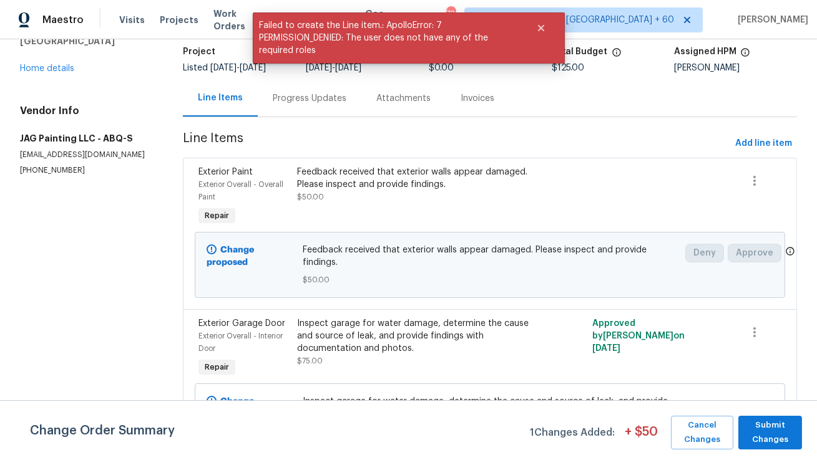
scroll to position [89, 0]
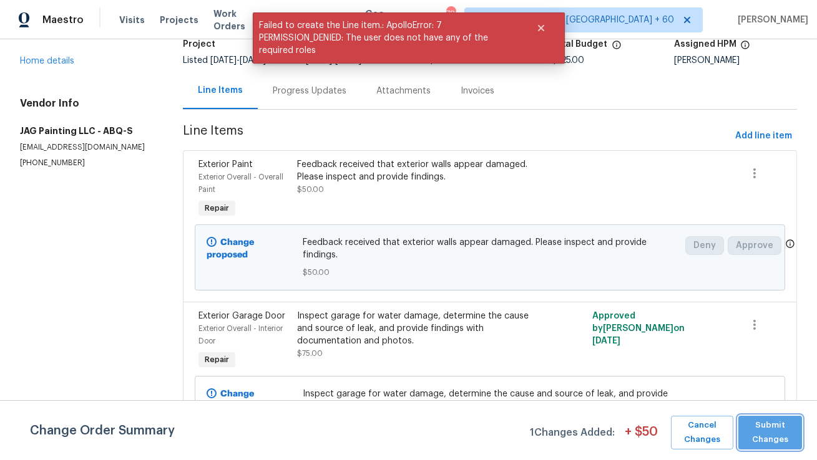
click at [783, 432] on span "Submit Changes" at bounding box center [769, 433] width 51 height 29
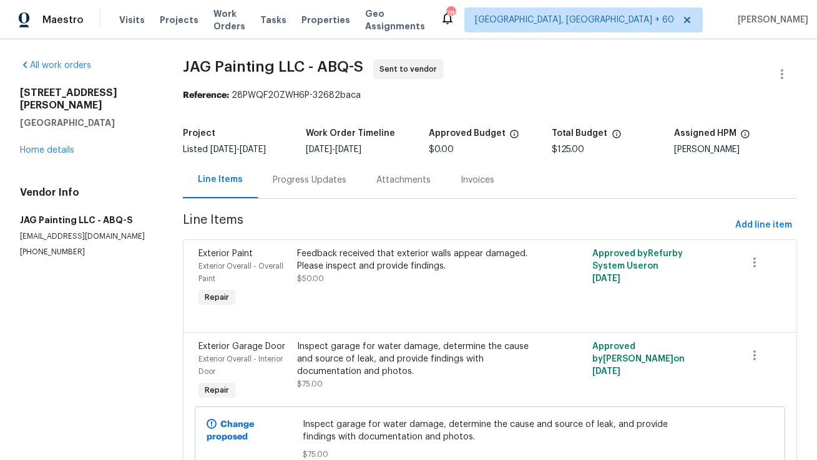
scroll to position [60, 0]
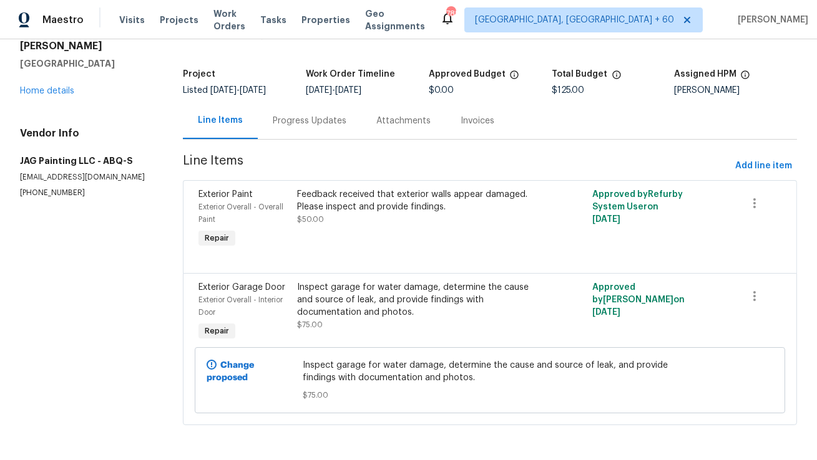
click at [314, 128] on div "Progress Updates" at bounding box center [310, 120] width 104 height 37
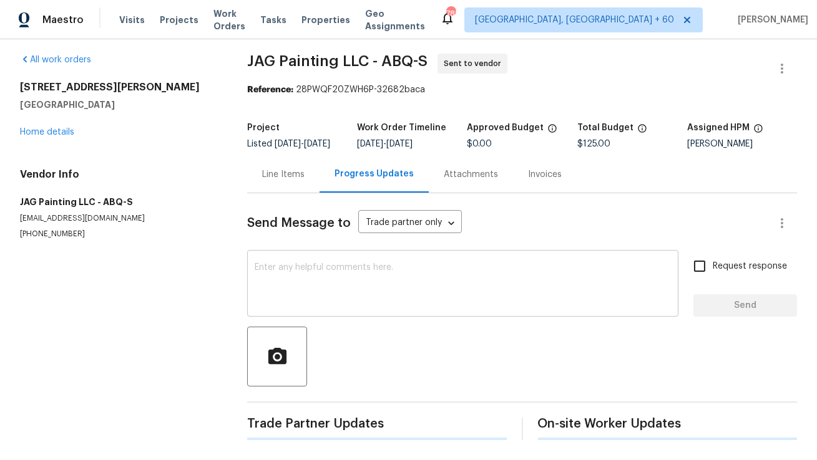
scroll to position [12, 0]
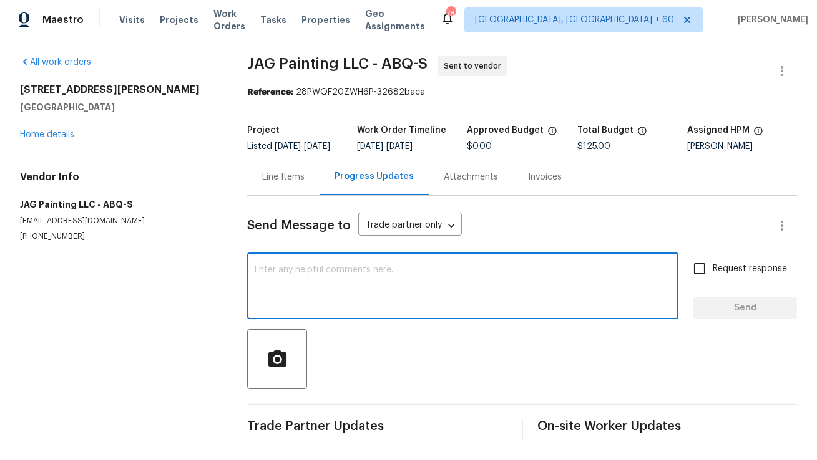
click at [314, 280] on textarea at bounding box center [463, 288] width 416 height 44
paste textarea "Feedback received that exterior walls appear damaged. Please inspect and provid…"
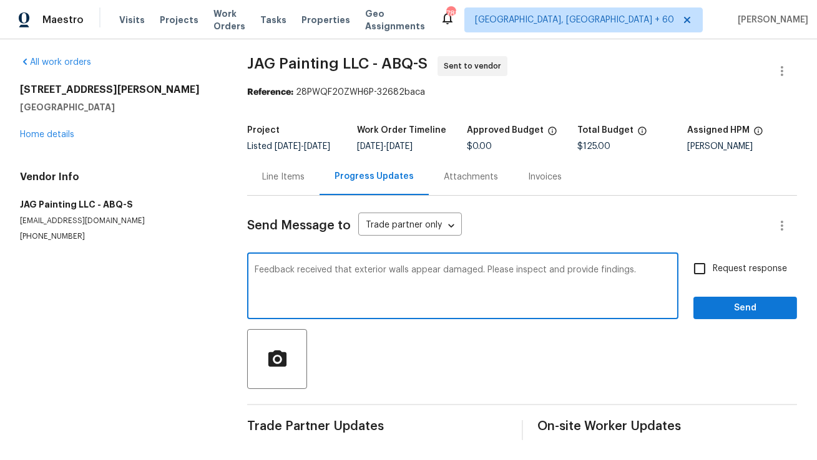
type textarea "Feedback received that exterior walls appear damaged. Please inspect and provid…"
paste textarea
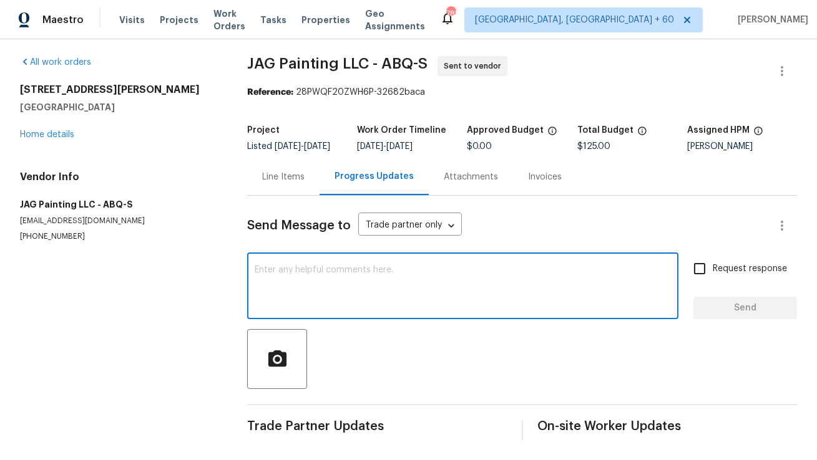
paste textarea "Hi, this is Anthony with Opendoor. I’m confirming you received the WO for the p…"
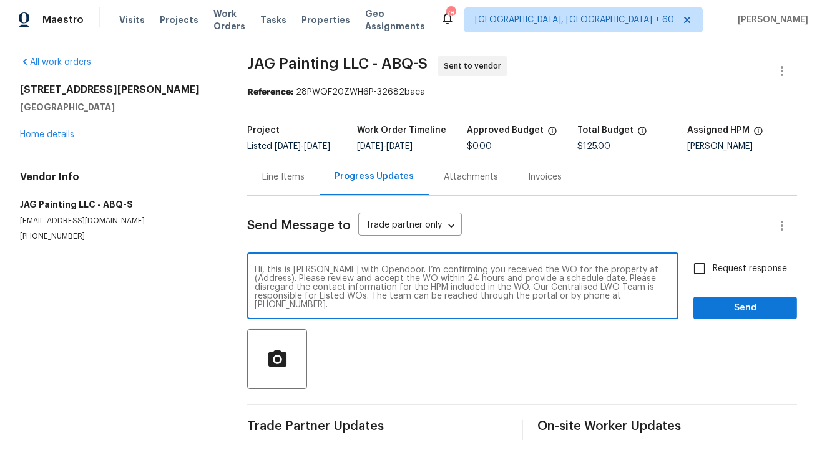
click at [637, 272] on textarea "Hi, this is Anthony with Opendoor. I’m confirming you received the WO for the p…" at bounding box center [463, 288] width 416 height 44
type textarea "Hi, this is Anthony with Opendoor. I’m confirming you received the WO for the p…"
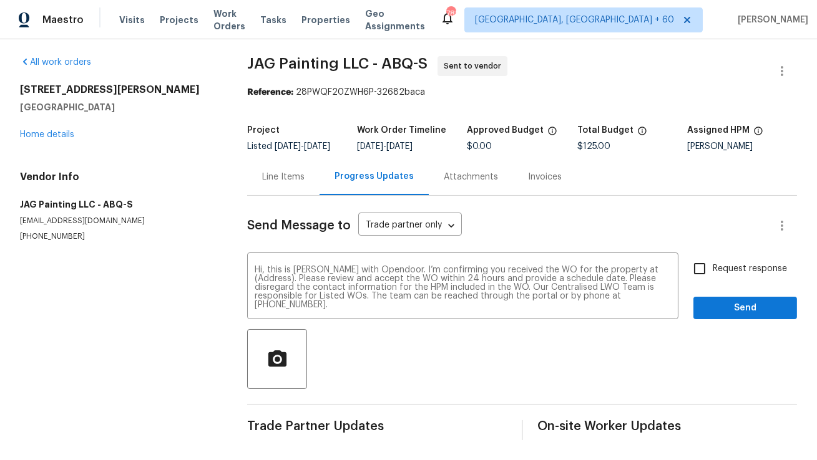
click at [290, 178] on div "Line Items" at bounding box center [283, 177] width 42 height 12
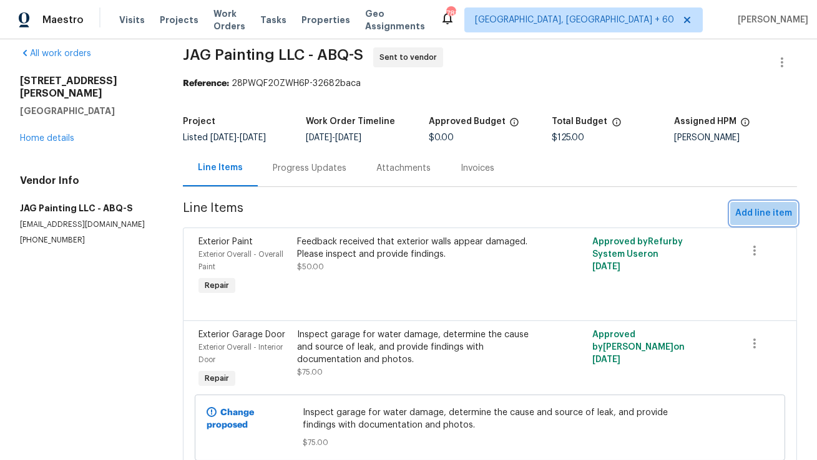
click at [769, 213] on span "Add line item" at bounding box center [763, 214] width 57 height 16
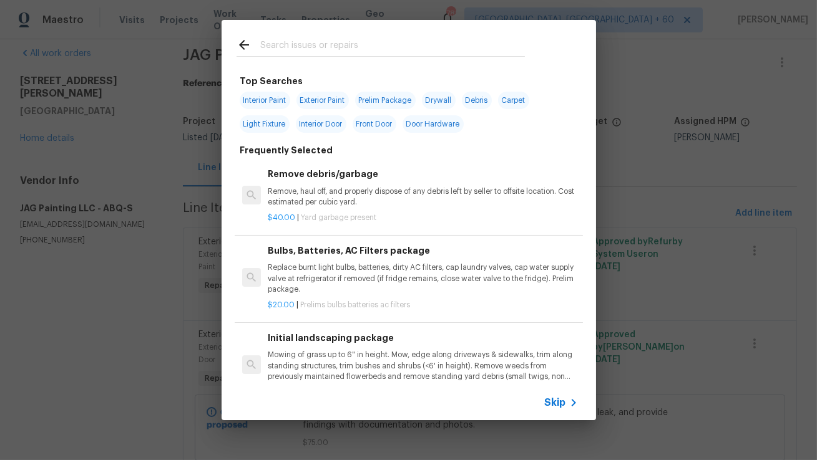
click at [489, 296] on div "$20.00 | Prelims bulbs batteries ac filters" at bounding box center [422, 303] width 309 height 16
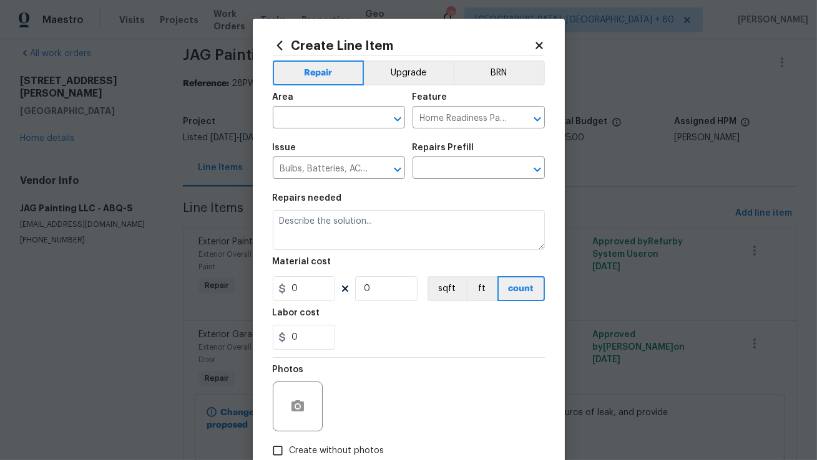
type input "Bulbs, Batteries, AC Filters package $20.00"
type textarea "Replace burnt light bulbs, batteries, dirty AC filters, cap laundry valves, cap…"
type input "20"
type input "1"
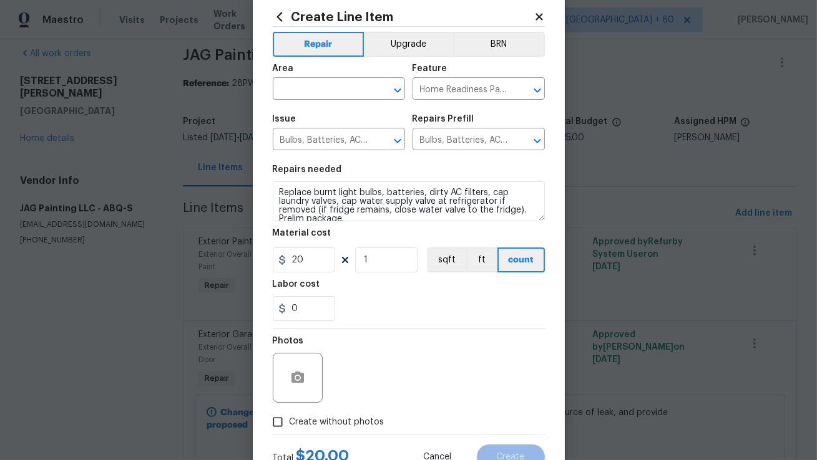
scroll to position [77, 0]
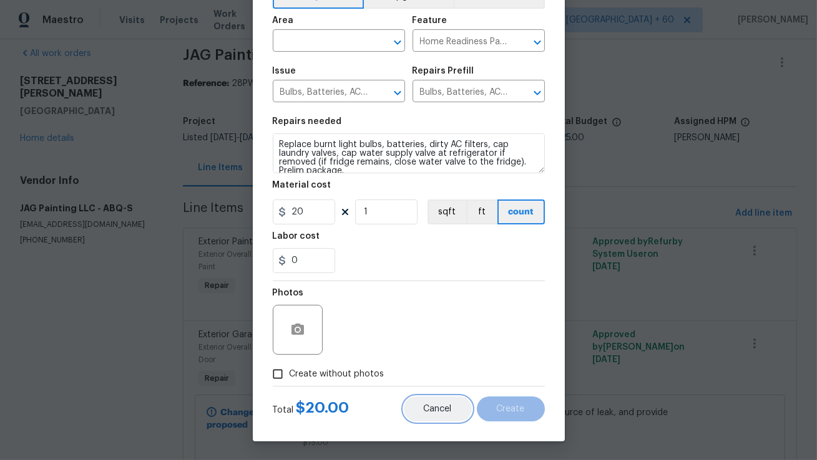
click at [433, 416] on button "Cancel" at bounding box center [438, 409] width 68 height 25
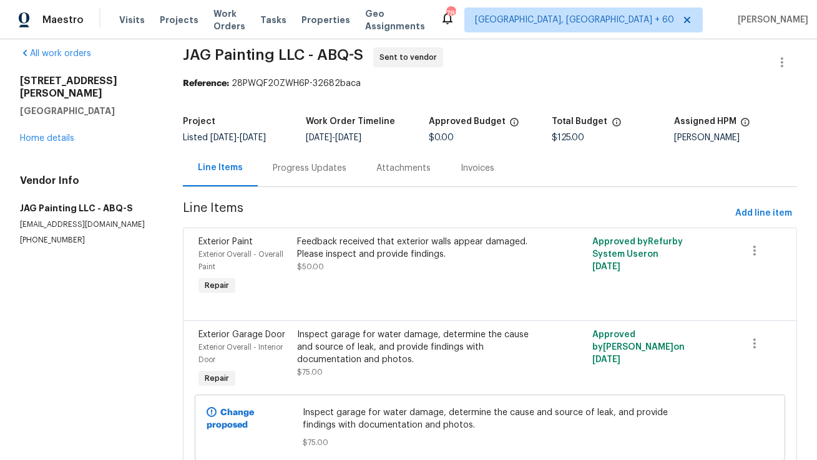
click at [293, 163] on div "Progress Updates" at bounding box center [310, 168] width 74 height 12
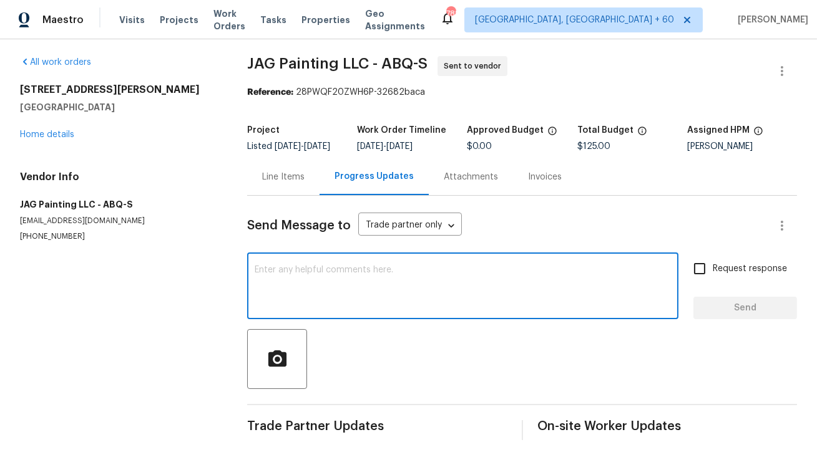
click at [323, 281] on textarea at bounding box center [463, 288] width 416 height 44
paste textarea "12342 Haines Ave NE, Albuquerque, NM 87112"
paste textarea "Hi, this is Anthony with Opendoor. I’m confirming you received the WO for the p…"
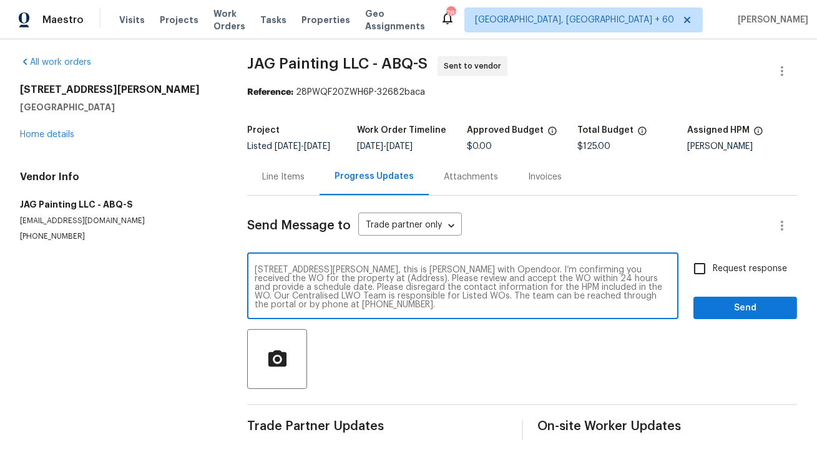
drag, startPoint x: 439, startPoint y: 269, endPoint x: 183, endPoint y: 265, distance: 255.8
click at [183, 265] on div "All work orders 12342 Haines Ave NE Albuquerque, NM 87112 Home details Vendor I…" at bounding box center [408, 248] width 817 height 424
click at [635, 270] on textarea "Hi, this is Anthony with Opendoor. I’m confirming you received the WO for the p…" at bounding box center [463, 288] width 416 height 44
paste textarea "12342 Haines Ave NE, Albuquerque, NM 87112"
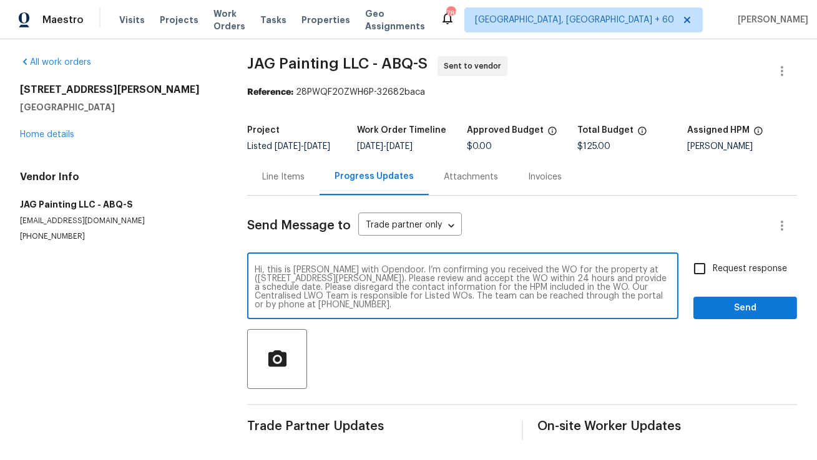
type textarea "Hi, this is Anthony with Opendoor. I’m confirming you received the WO for the p…"
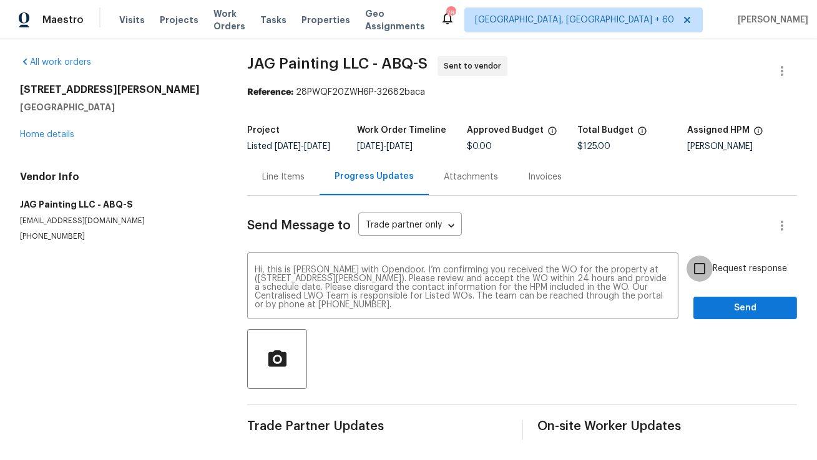
click at [698, 265] on input "Request response" at bounding box center [699, 269] width 26 height 26
checkbox input "true"
click at [718, 311] on span "Send" at bounding box center [745, 309] width 84 height 16
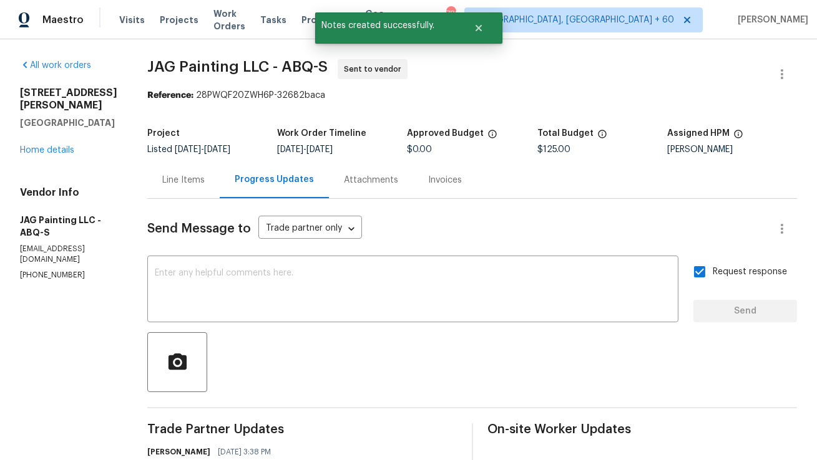
click at [200, 187] on div "Line Items" at bounding box center [183, 180] width 72 height 37
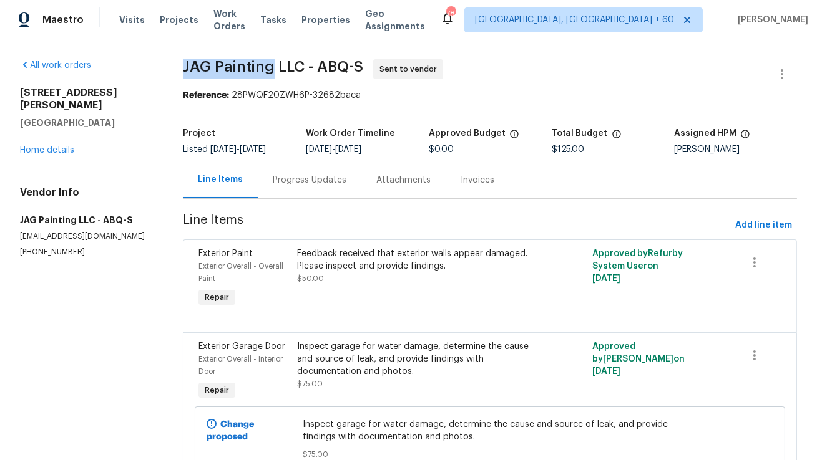
copy span "JAG Painting"
drag, startPoint x: 180, startPoint y: 65, endPoint x: 266, endPoint y: 71, distance: 86.3
click at [266, 71] on span "JAG Painting LLC - ABQ-S" at bounding box center [273, 66] width 180 height 15
copy div "28PWQF20ZWH6P-32682baca"
drag, startPoint x: 229, startPoint y: 96, endPoint x: 376, endPoint y: 99, distance: 146.6
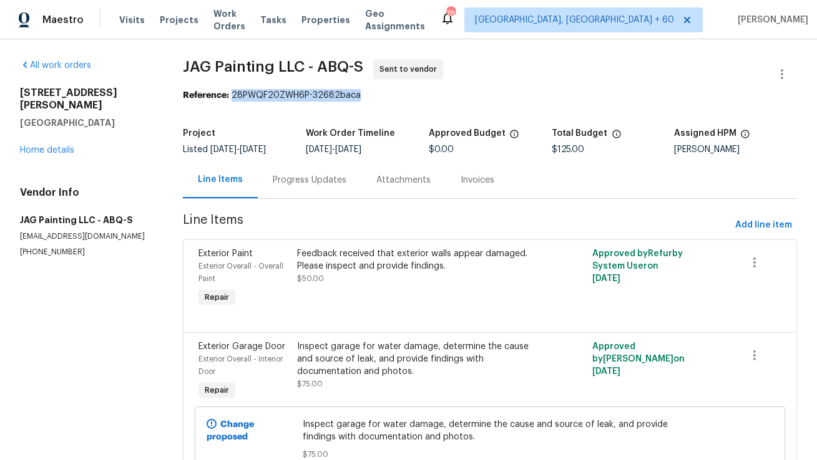
click at [376, 99] on div "Reference: 28PWQF20ZWH6P-32682baca" at bounding box center [490, 95] width 614 height 12
click at [277, 187] on div "Progress Updates" at bounding box center [310, 180] width 104 height 37
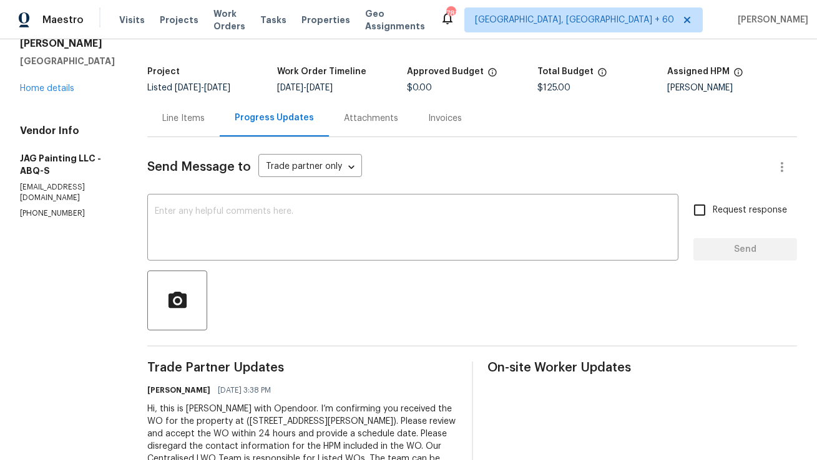
scroll to position [114, 0]
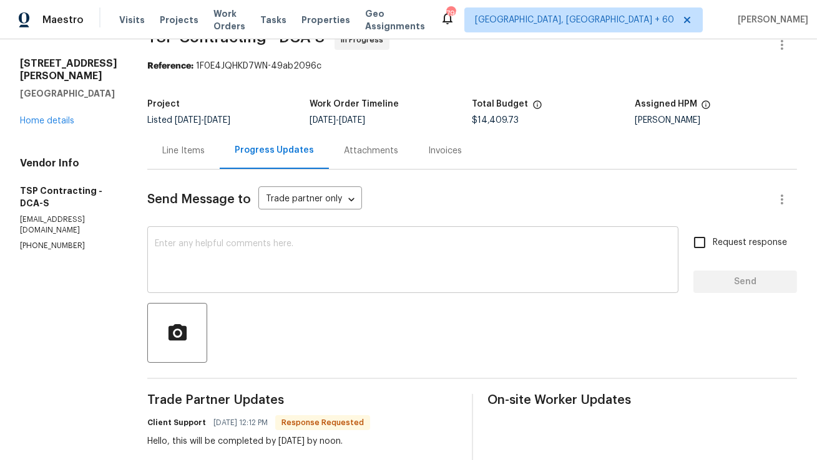
scroll to position [32, 0]
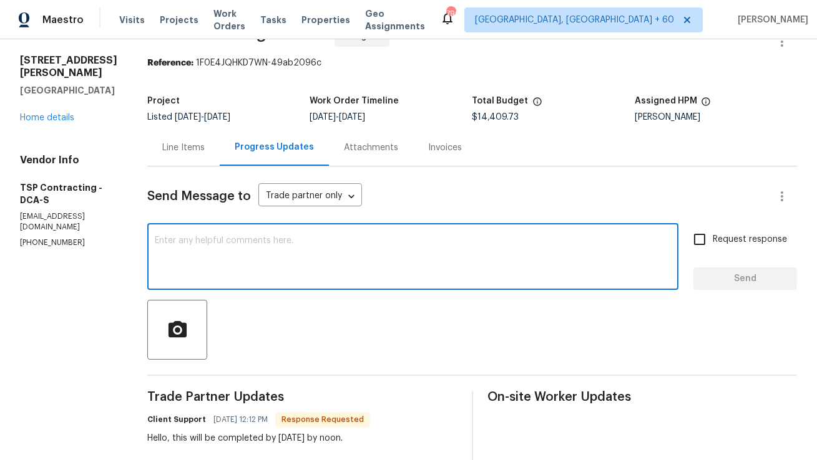
click at [279, 266] on textarea at bounding box center [413, 258] width 516 height 44
type textarea "S"
type textarea "Perfect! Sounds good. Thank You."
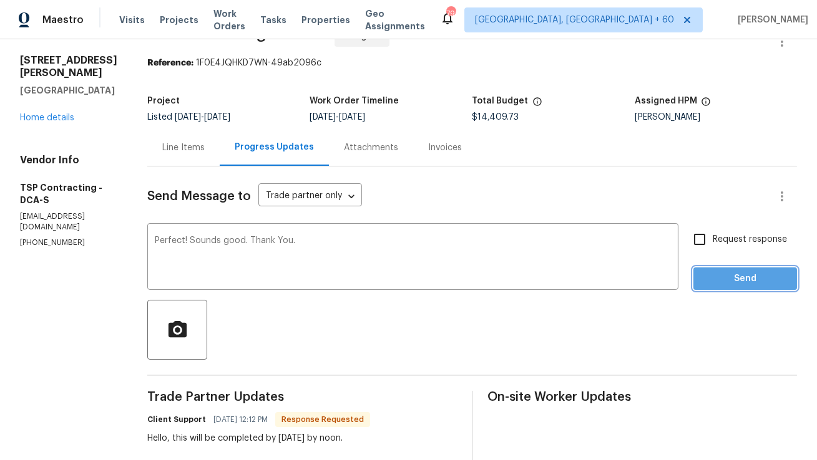
click at [714, 274] on span "Send" at bounding box center [745, 279] width 84 height 16
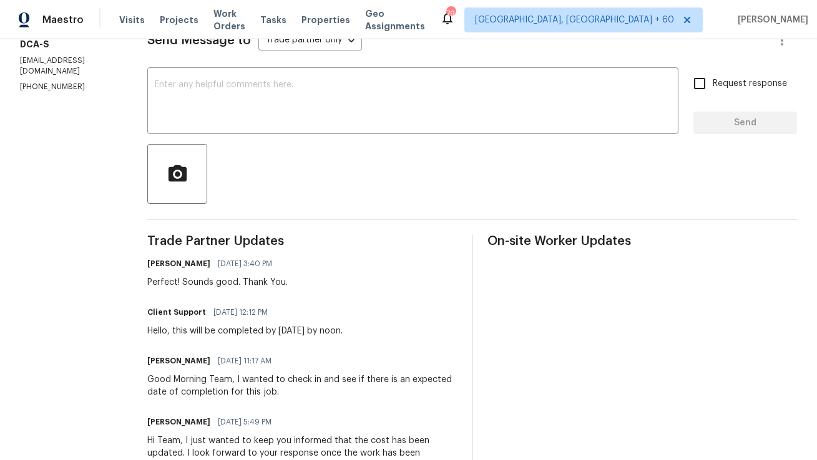
scroll to position [0, 0]
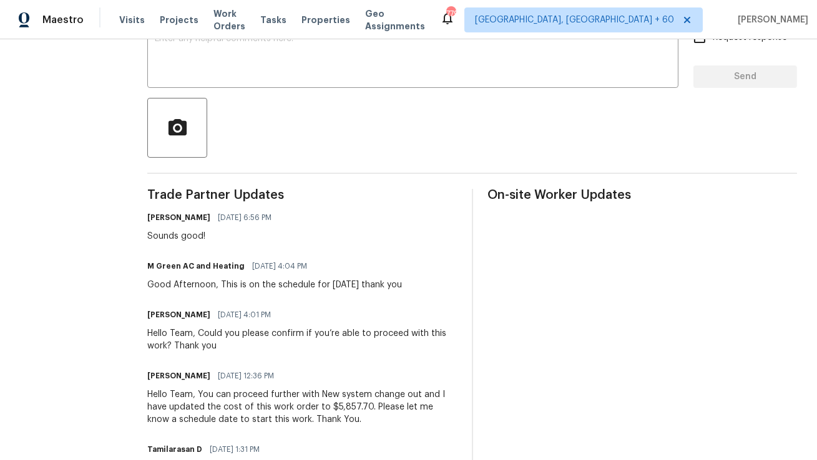
scroll to position [236, 0]
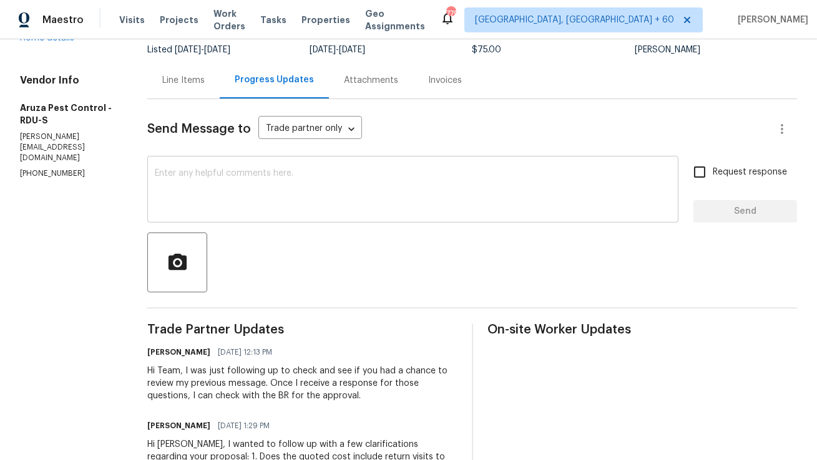
scroll to position [125, 0]
